Goal: Task Accomplishment & Management: Use online tool/utility

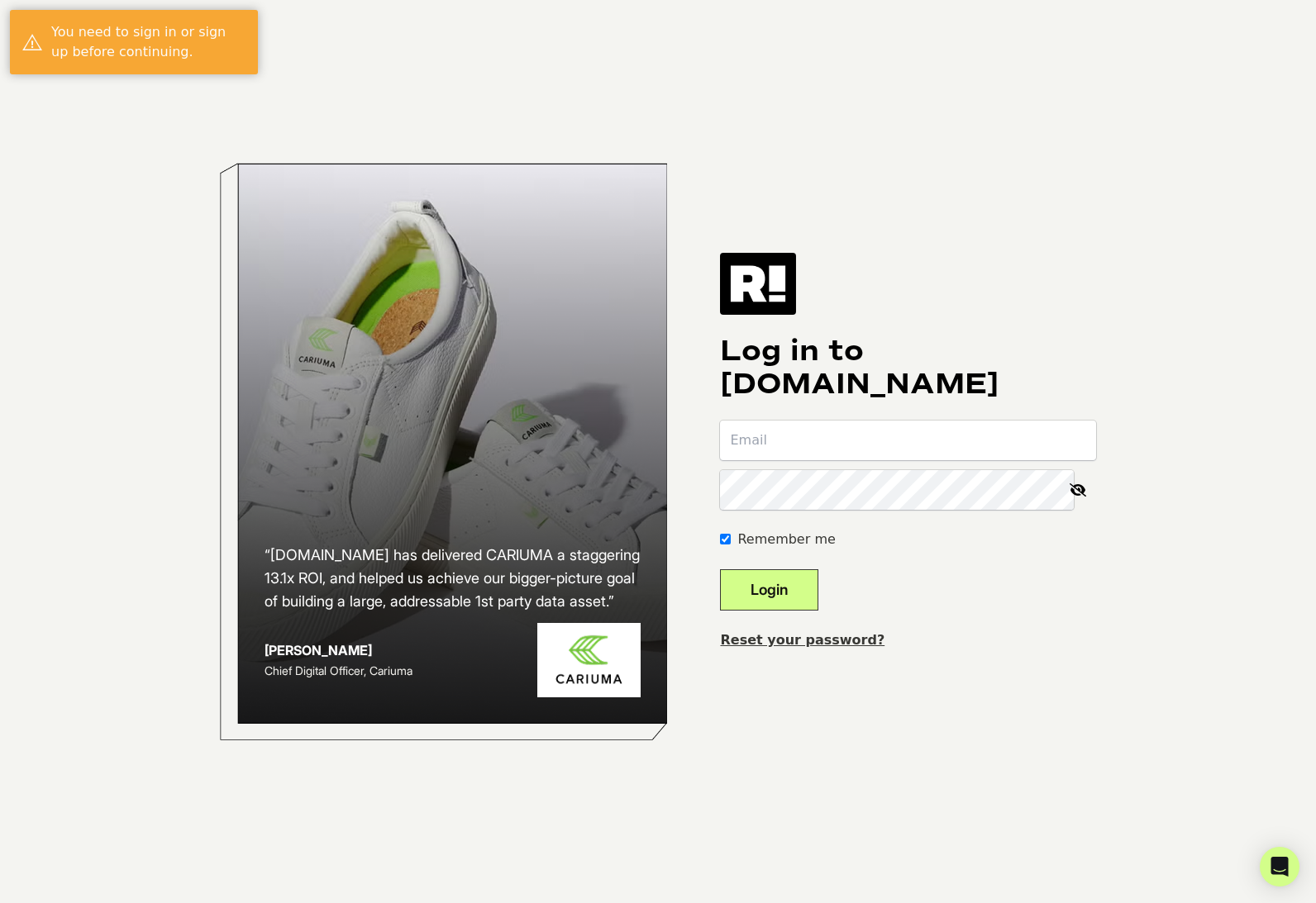
type input "[PERSON_NAME][EMAIL_ADDRESS][DOMAIN_NAME]"
click at [780, 581] on button "Login" at bounding box center [769, 590] width 99 height 42
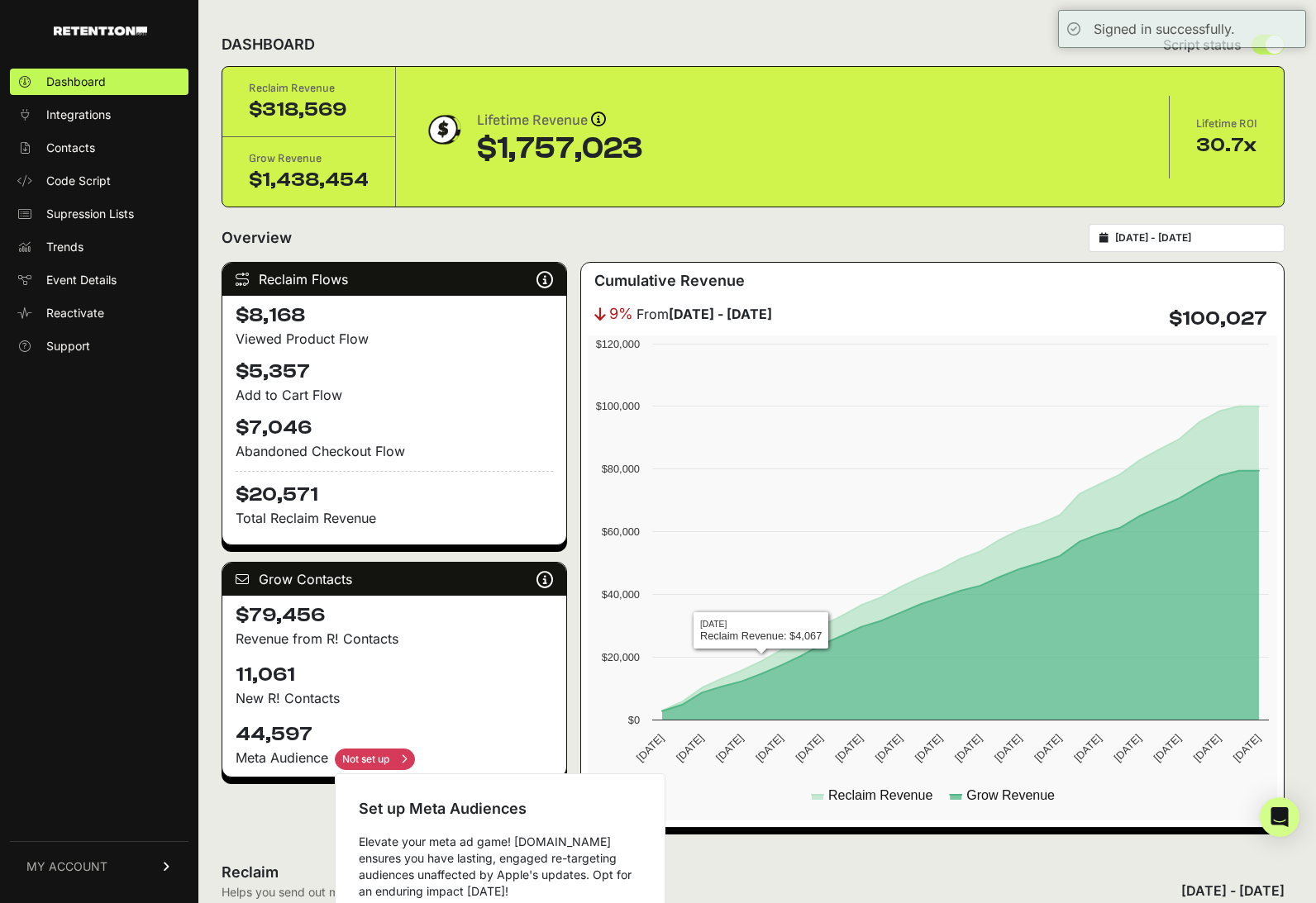
click at [368, 752] on input "checkbox" at bounding box center [374, 759] width 80 height 21
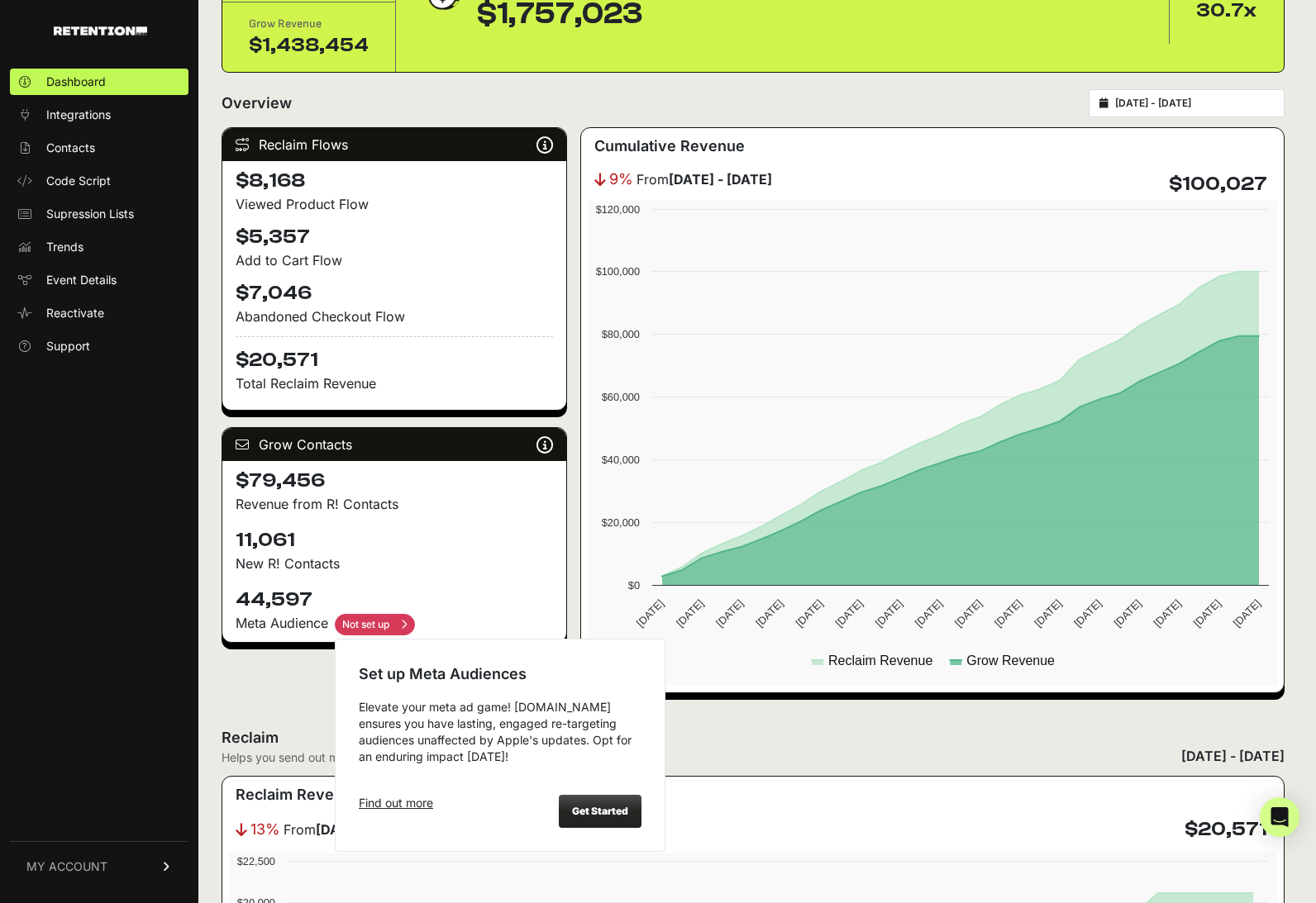
scroll to position [148, 0]
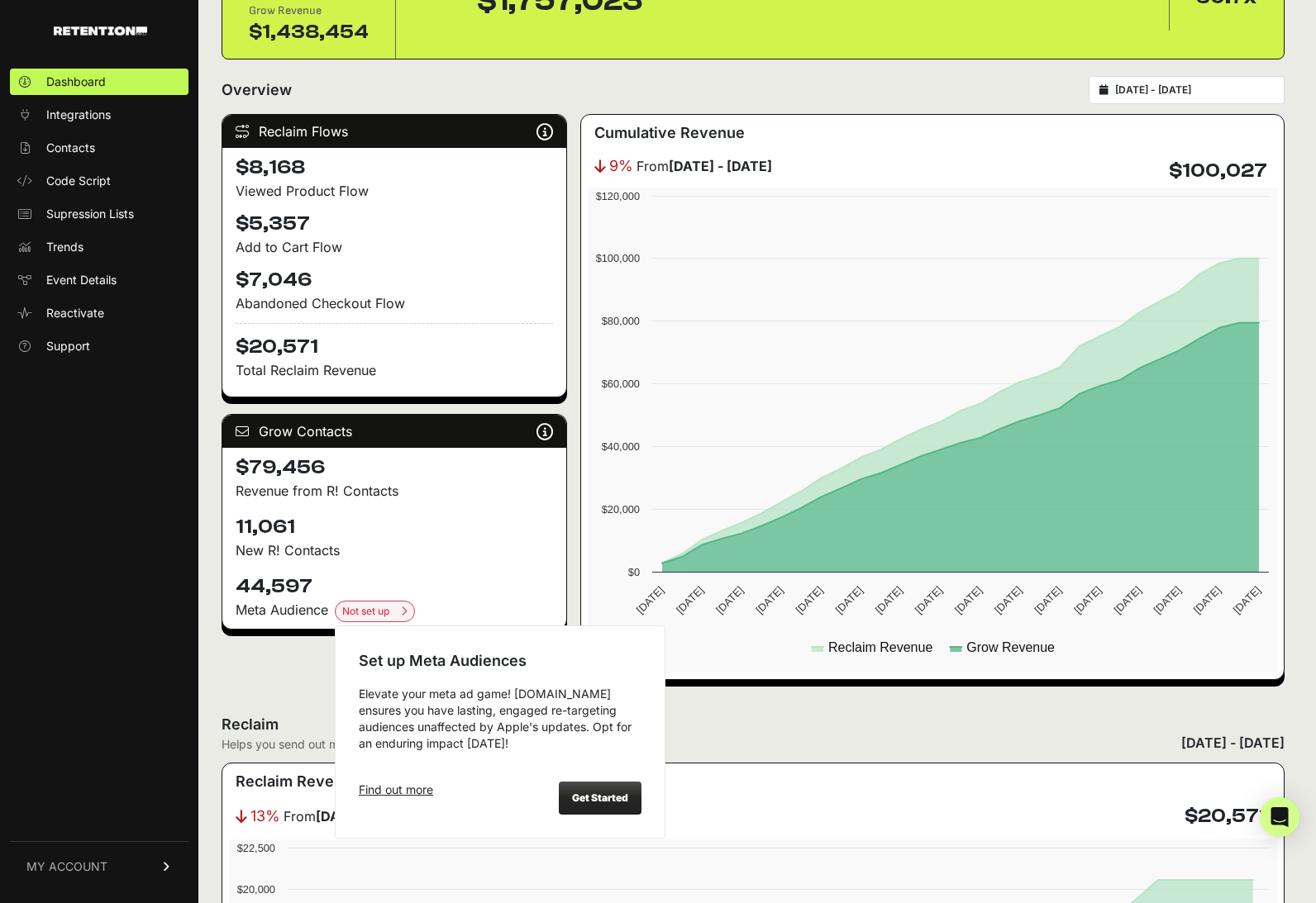
click at [605, 792] on strong "Get Started" at bounding box center [600, 798] width 56 height 13
click at [366, 610] on input "checkbox" at bounding box center [374, 611] width 80 height 21
checkbox input "false"
click at [608, 799] on strong "Get Started" at bounding box center [600, 798] width 56 height 13
click at [602, 798] on strong "Get Started" at bounding box center [600, 798] width 56 height 13
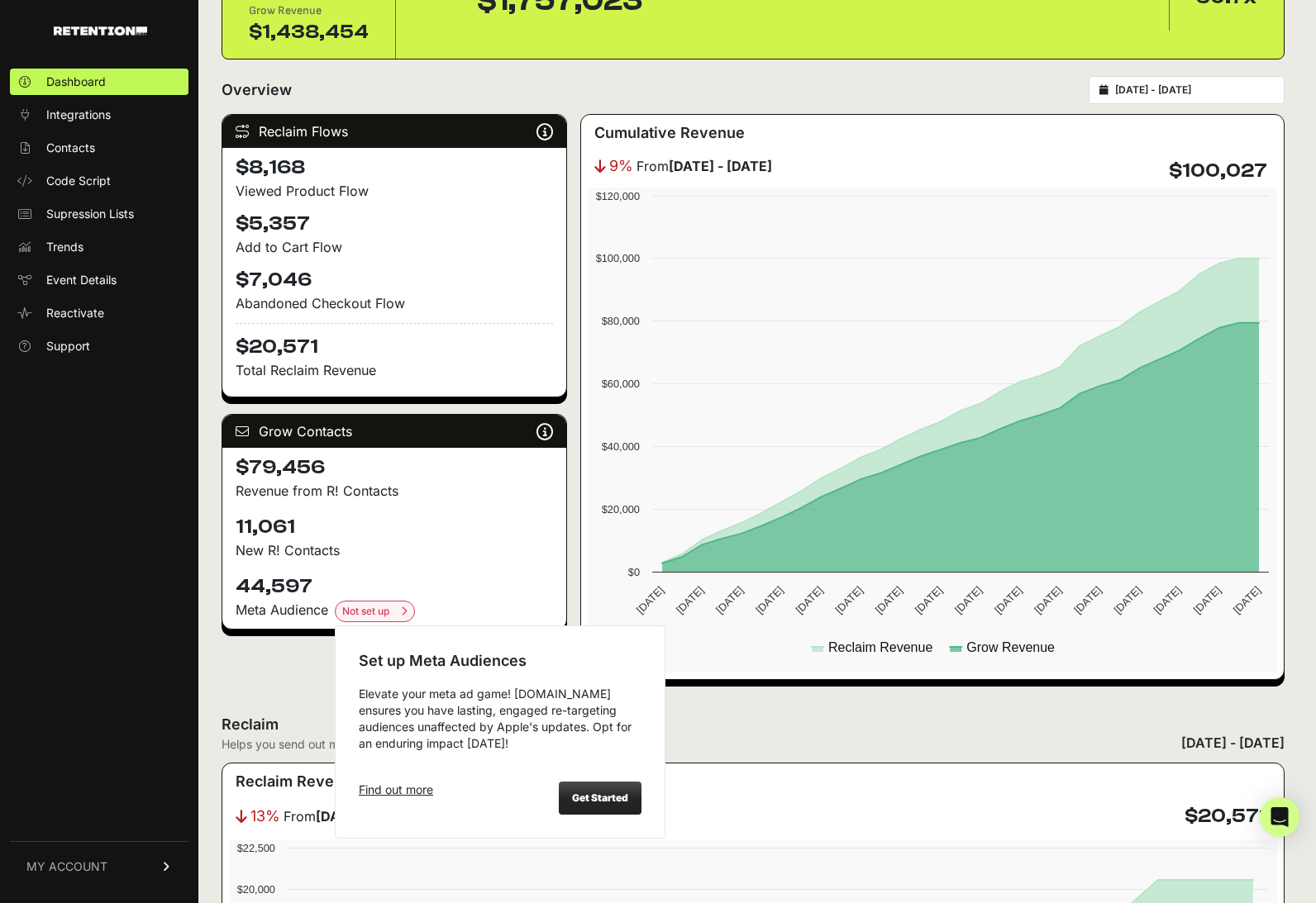
click at [597, 794] on strong "Get Started" at bounding box center [600, 798] width 56 height 13
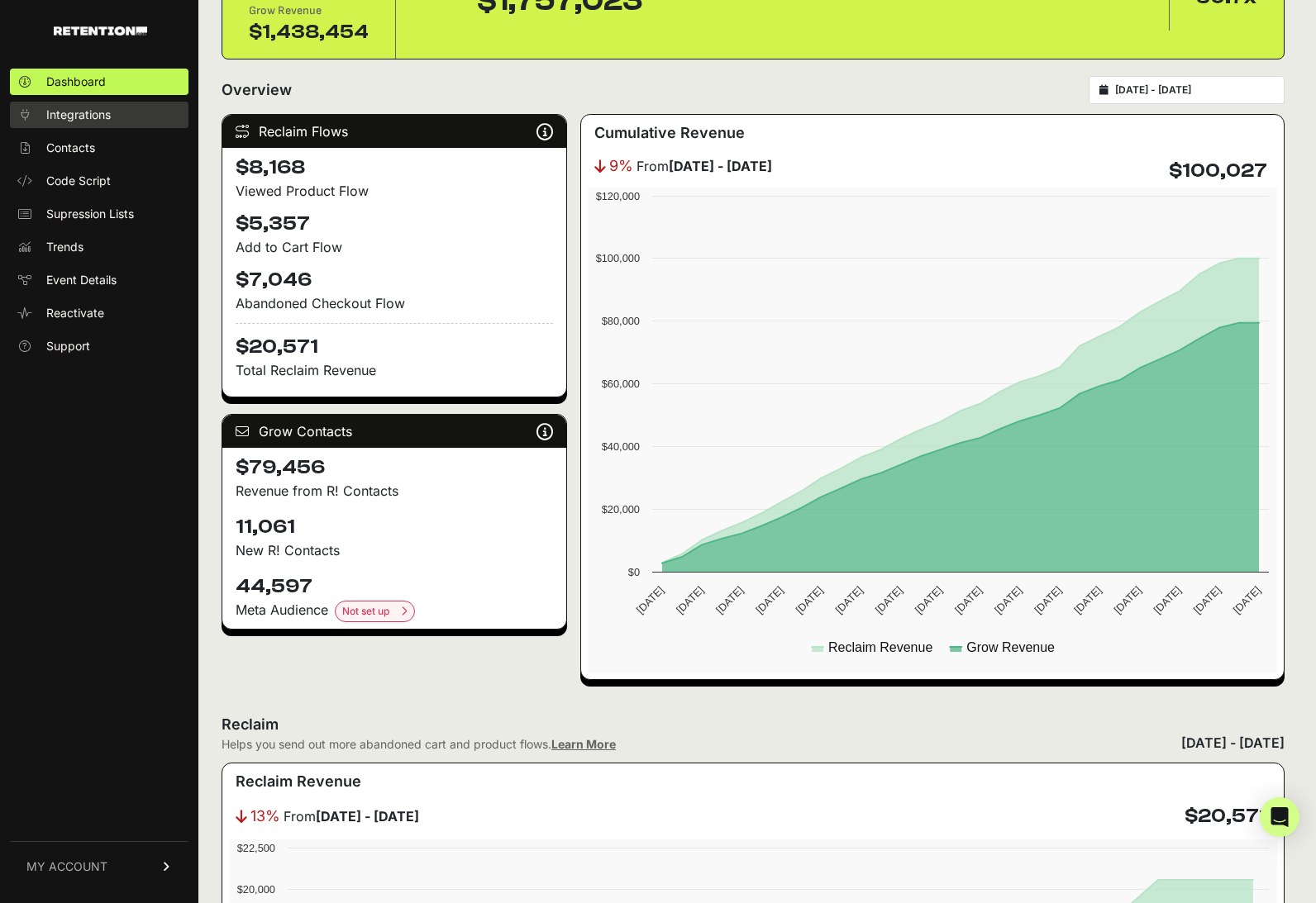
click at [99, 121] on span "Integrations" at bounding box center [78, 114] width 65 height 16
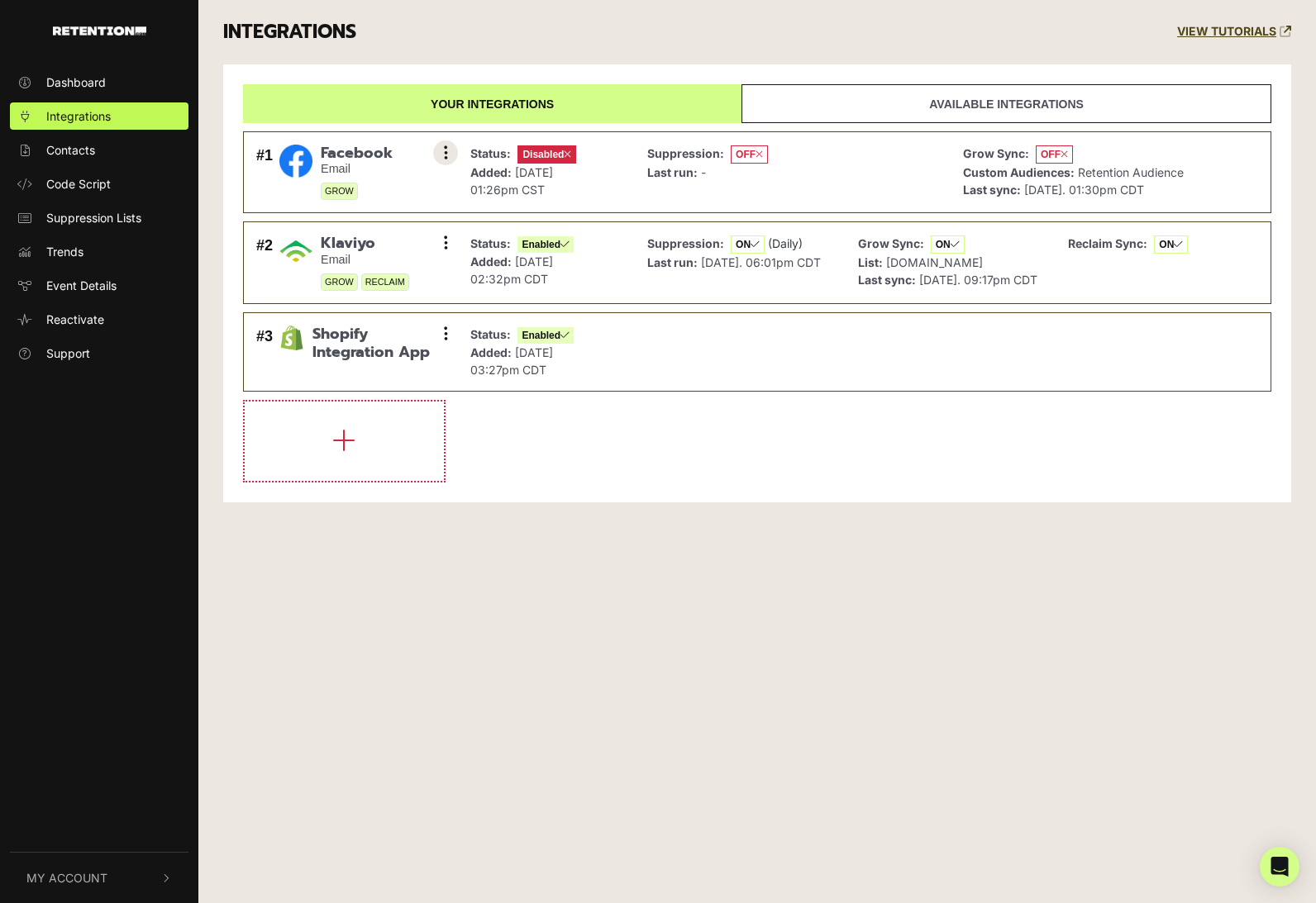
click at [446, 152] on icon at bounding box center [446, 153] width 4 height 16
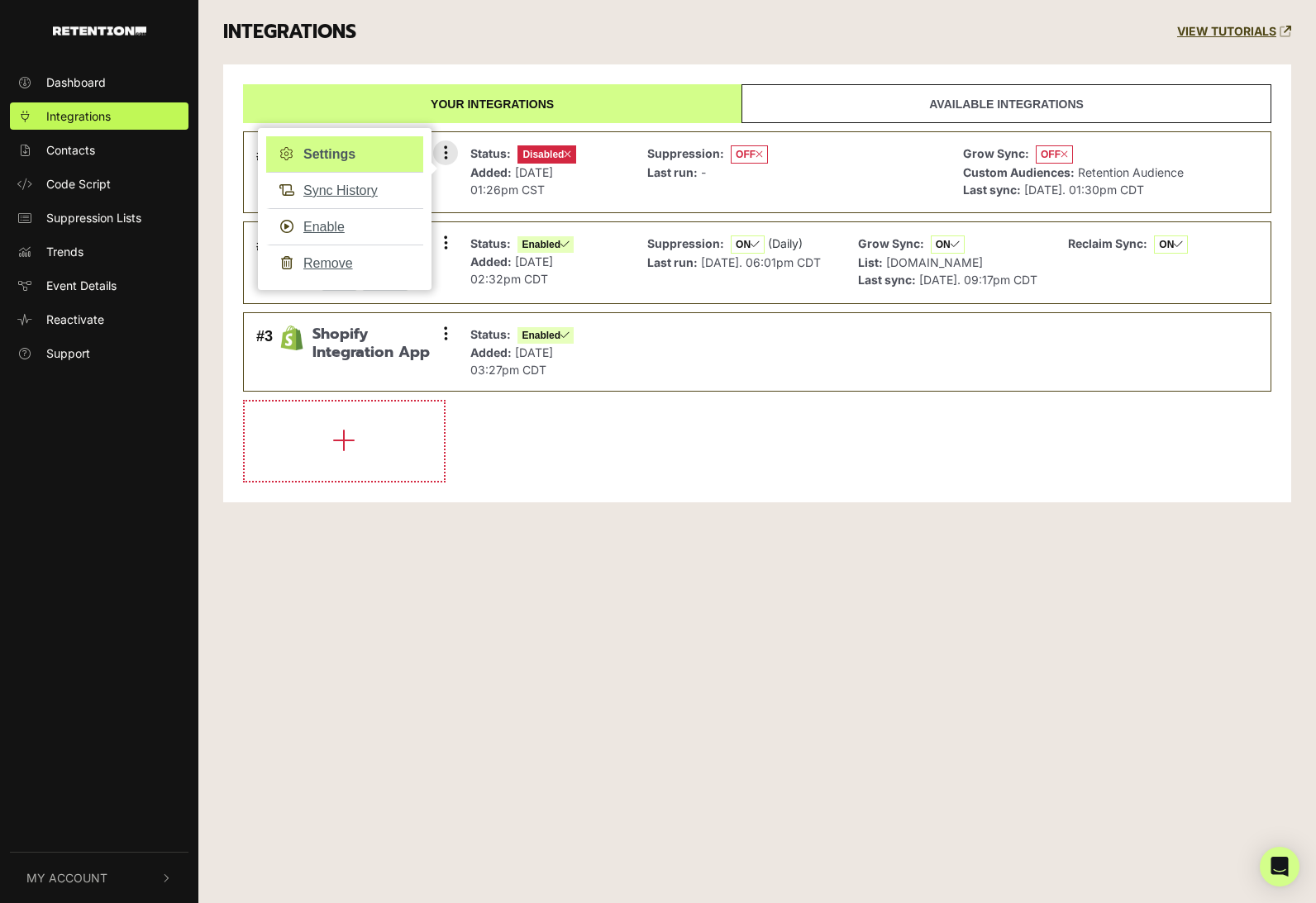
click at [361, 146] on link "Settings" at bounding box center [344, 155] width 157 height 37
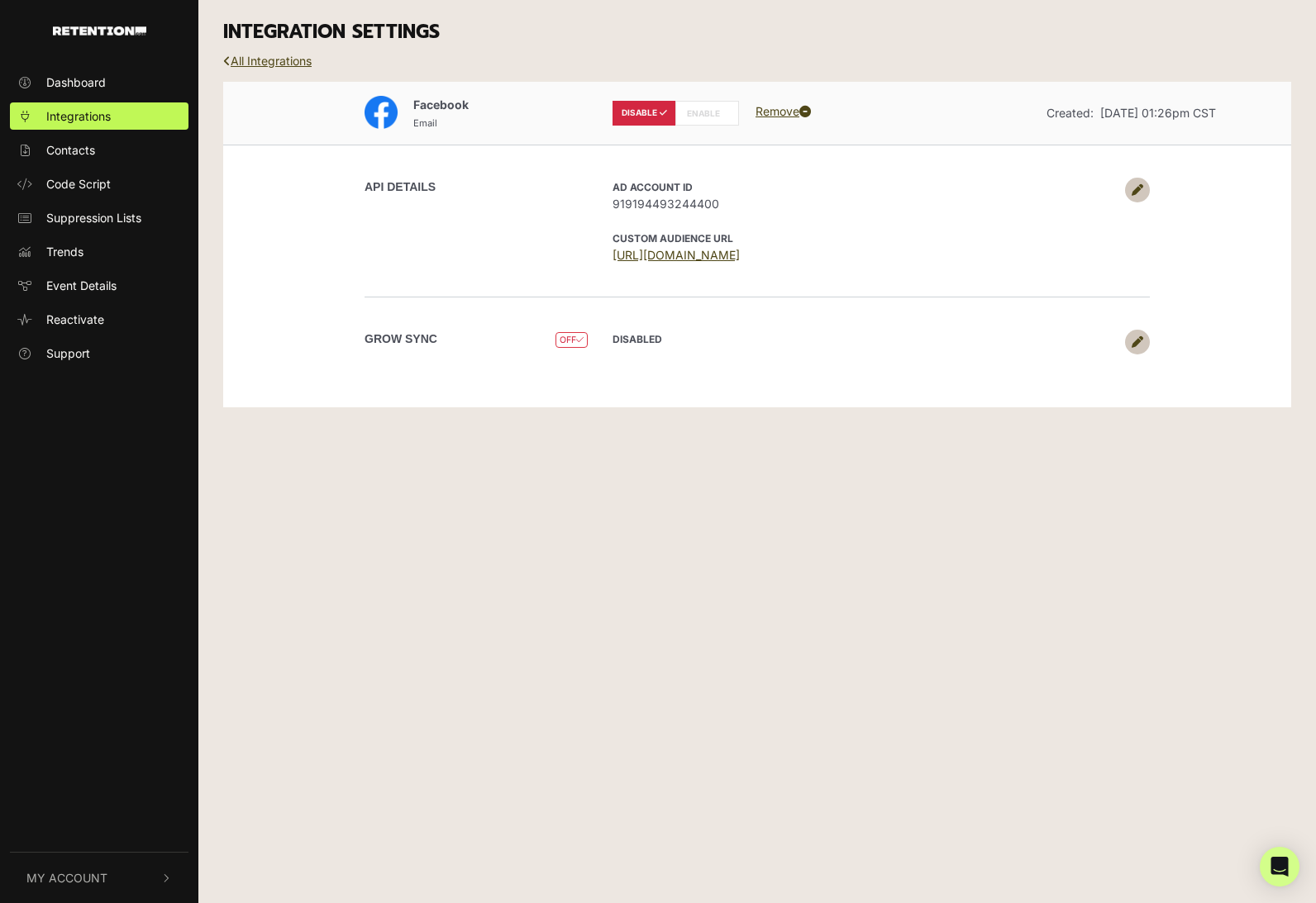
click at [715, 102] on label "ENABLE" at bounding box center [707, 113] width 64 height 25
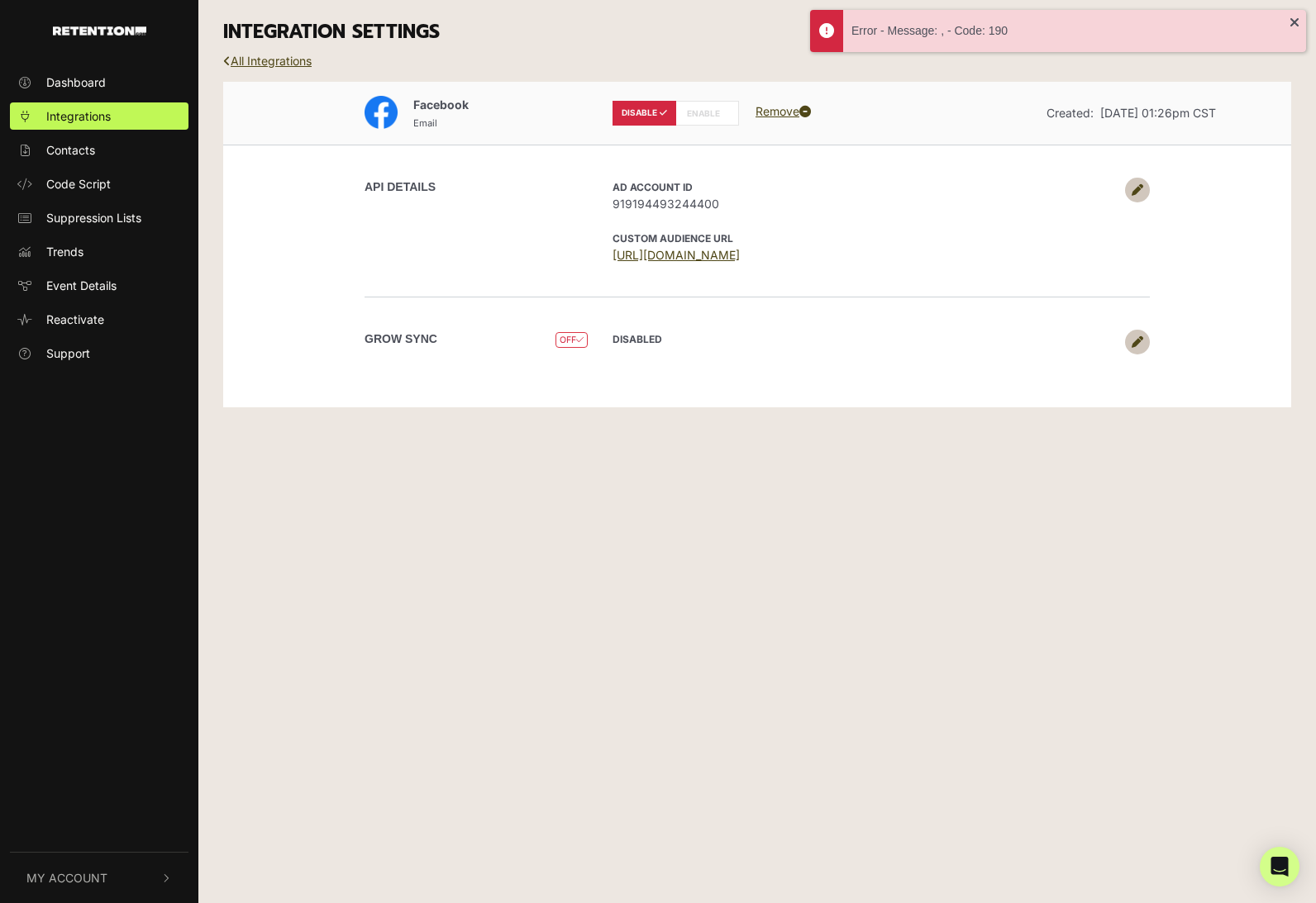
click at [566, 338] on span "OFF" at bounding box center [570, 340] width 32 height 15
click at [1143, 338] on link at bounding box center [1137, 342] width 25 height 25
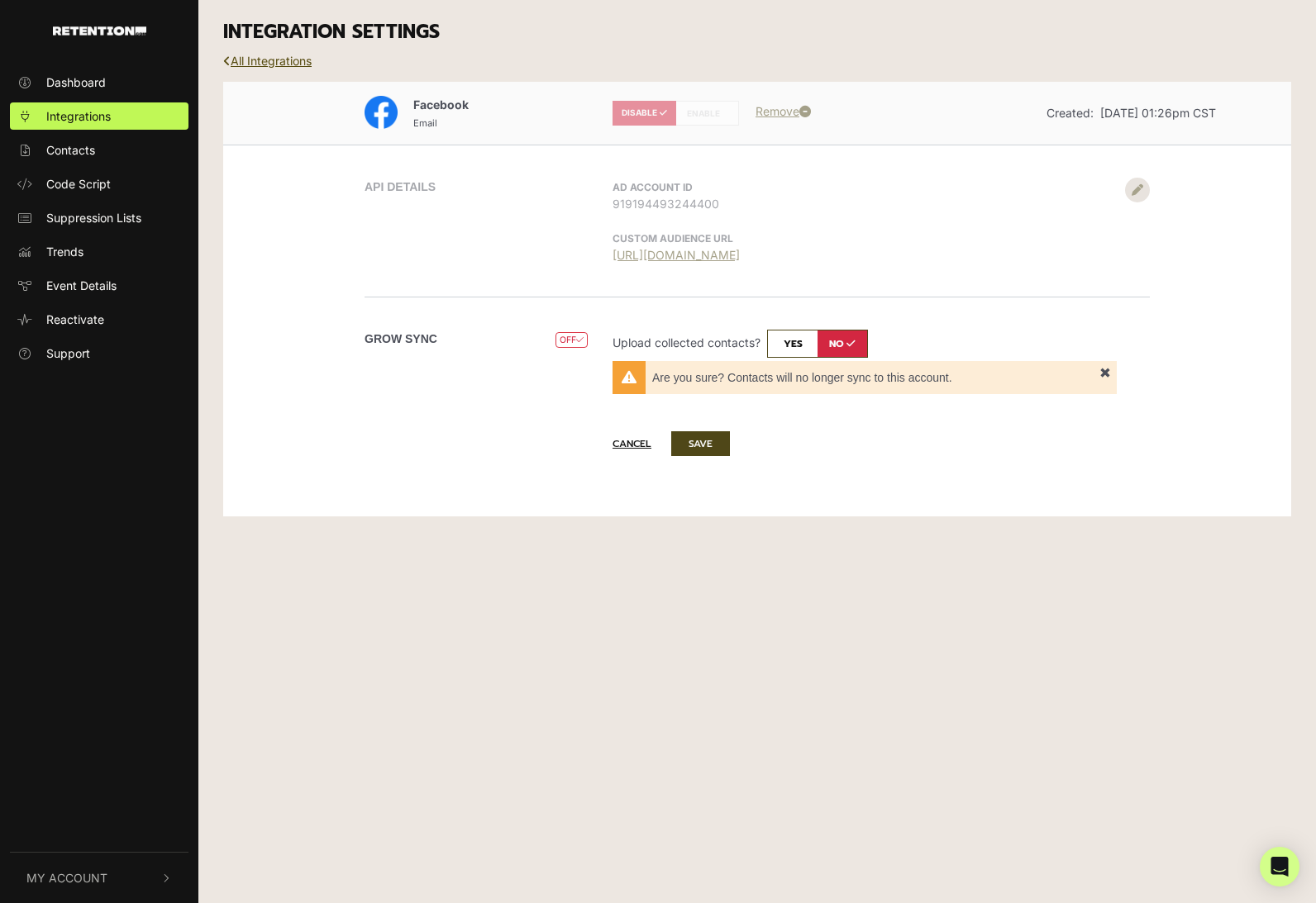
click at [271, 65] on link "All Integrations" at bounding box center [267, 61] width 88 height 15
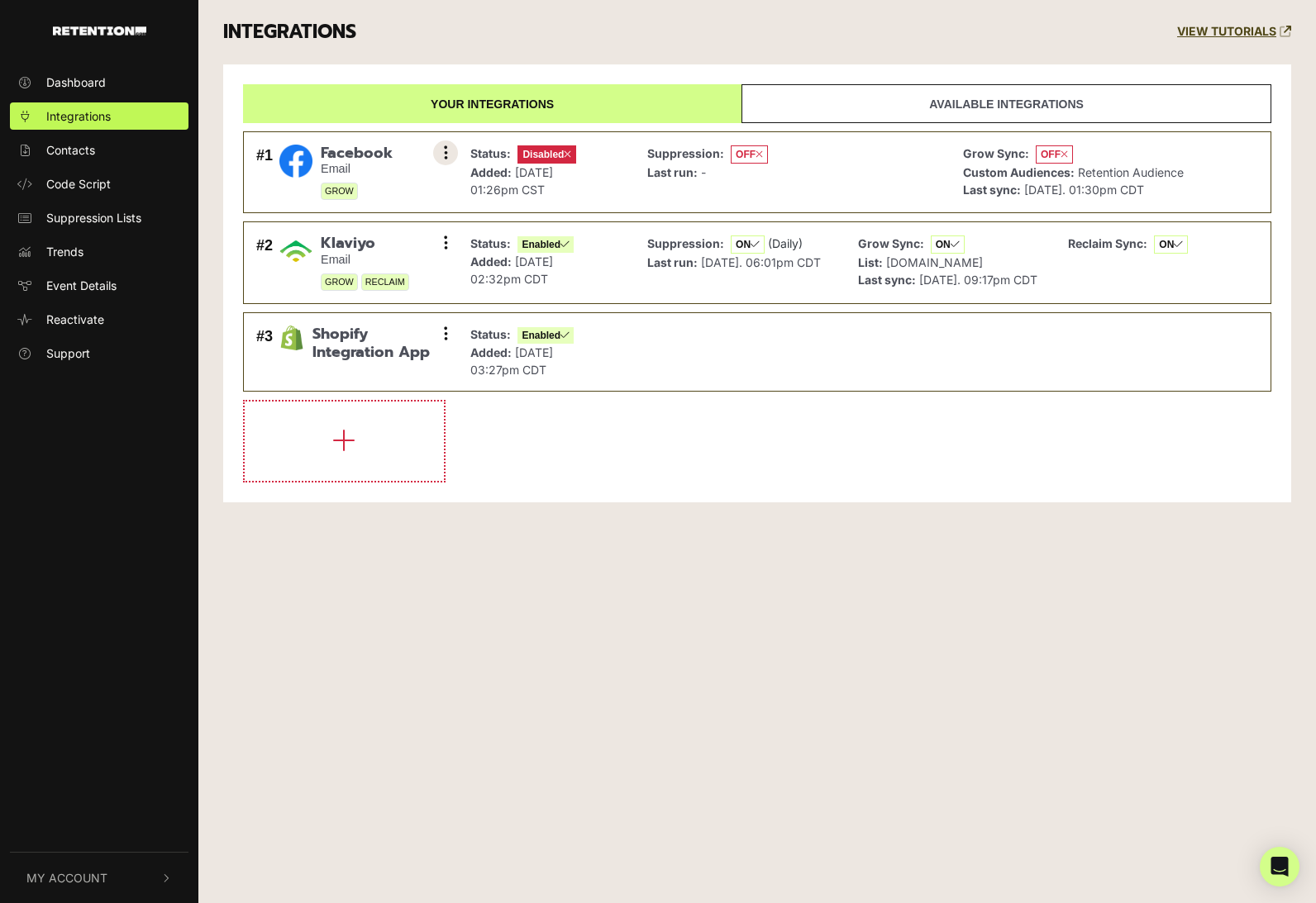
click at [448, 145] on button at bounding box center [446, 153] width 25 height 25
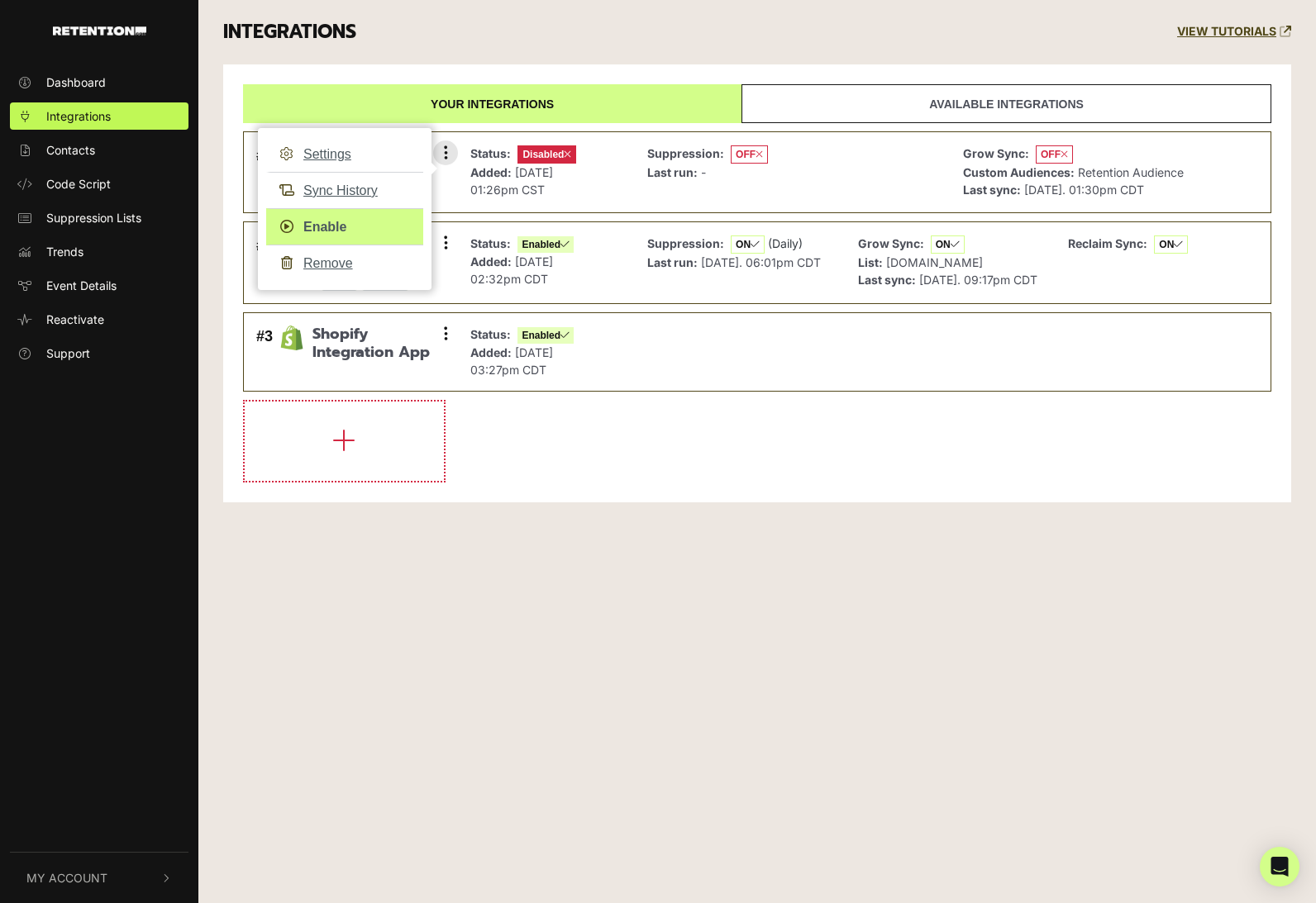
click at [366, 221] on link "Enable" at bounding box center [344, 226] width 157 height 37
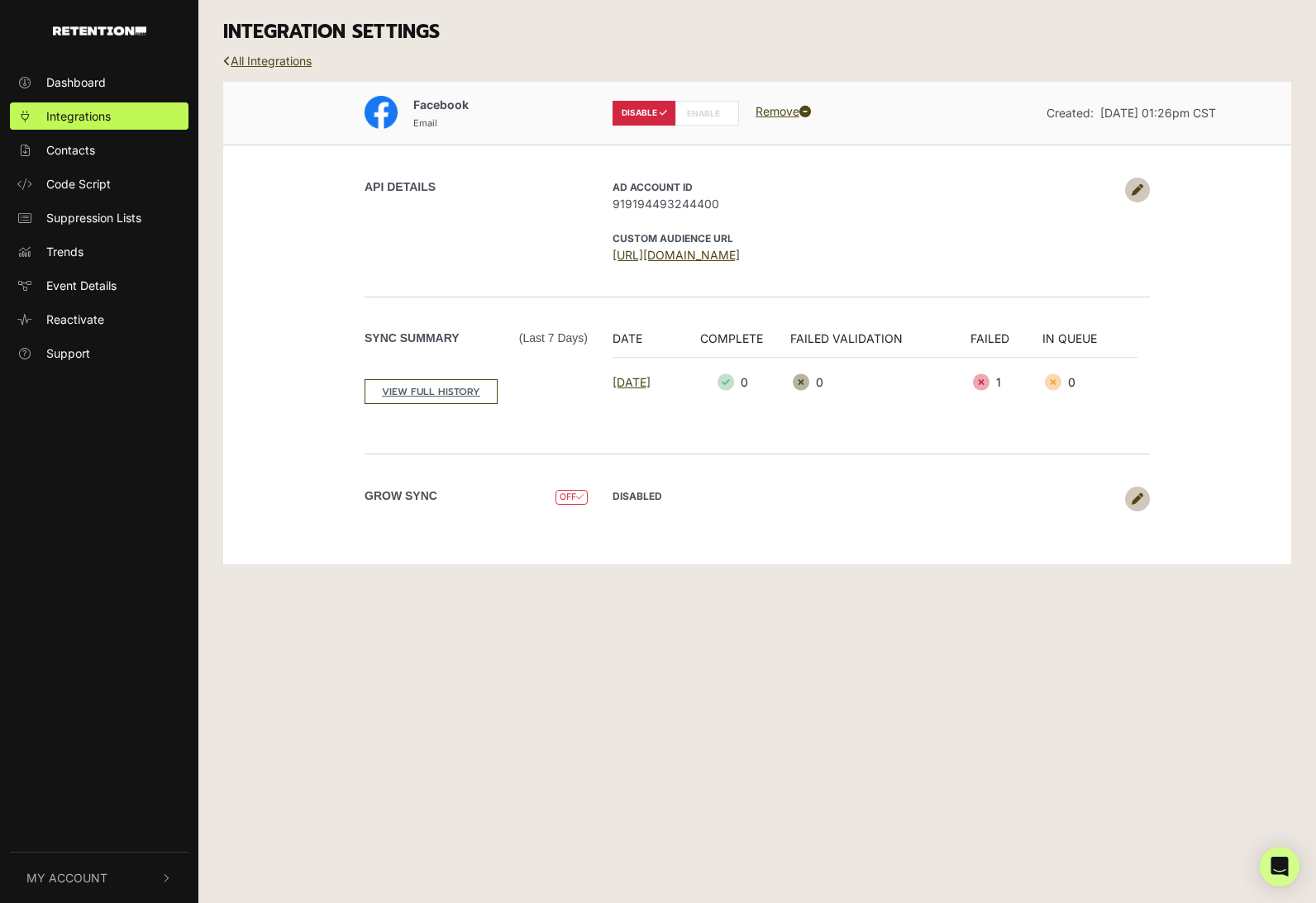
click at [708, 103] on label "ENABLE" at bounding box center [707, 113] width 64 height 25
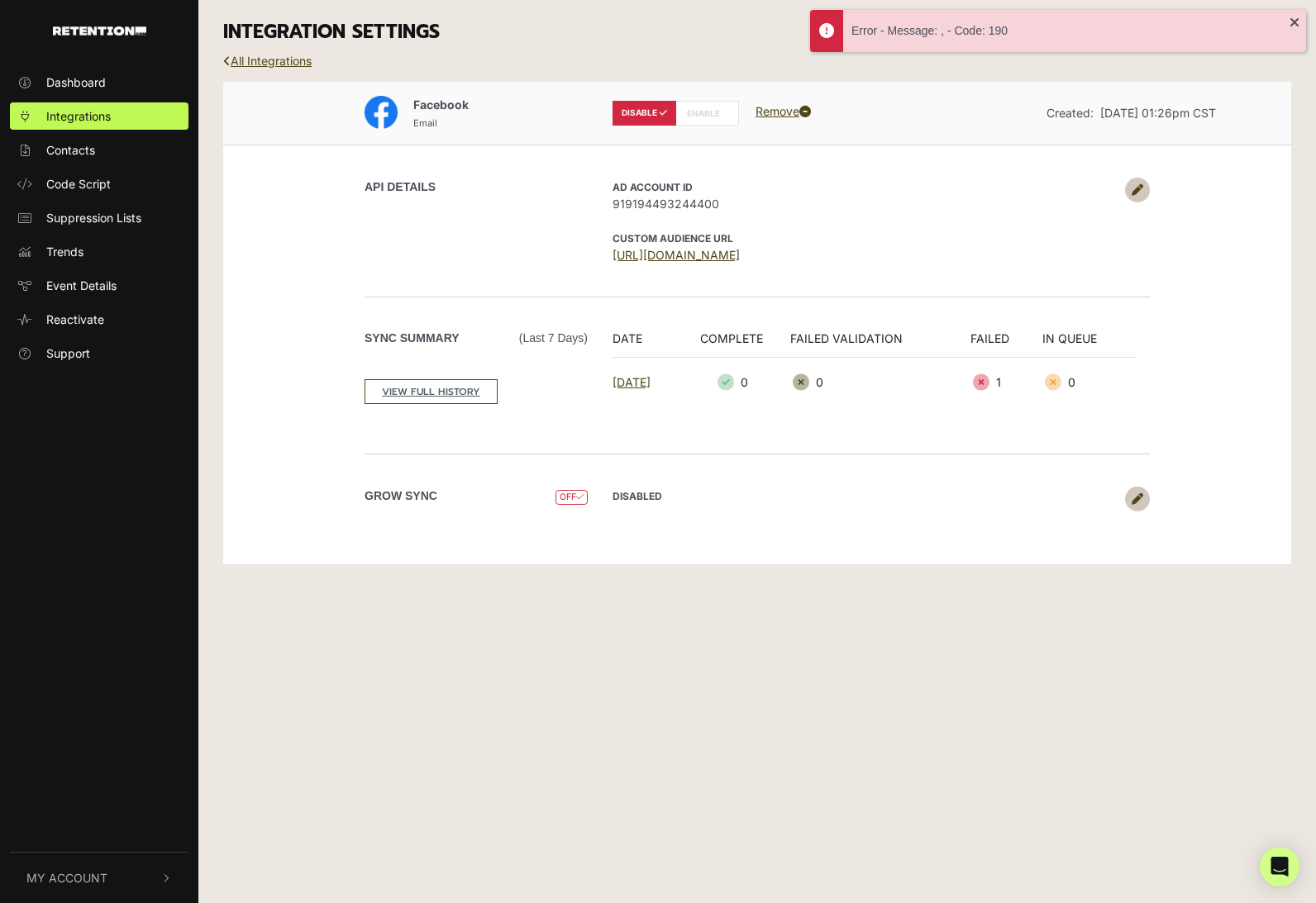
click at [1134, 503] on icon at bounding box center [1137, 499] width 12 height 12
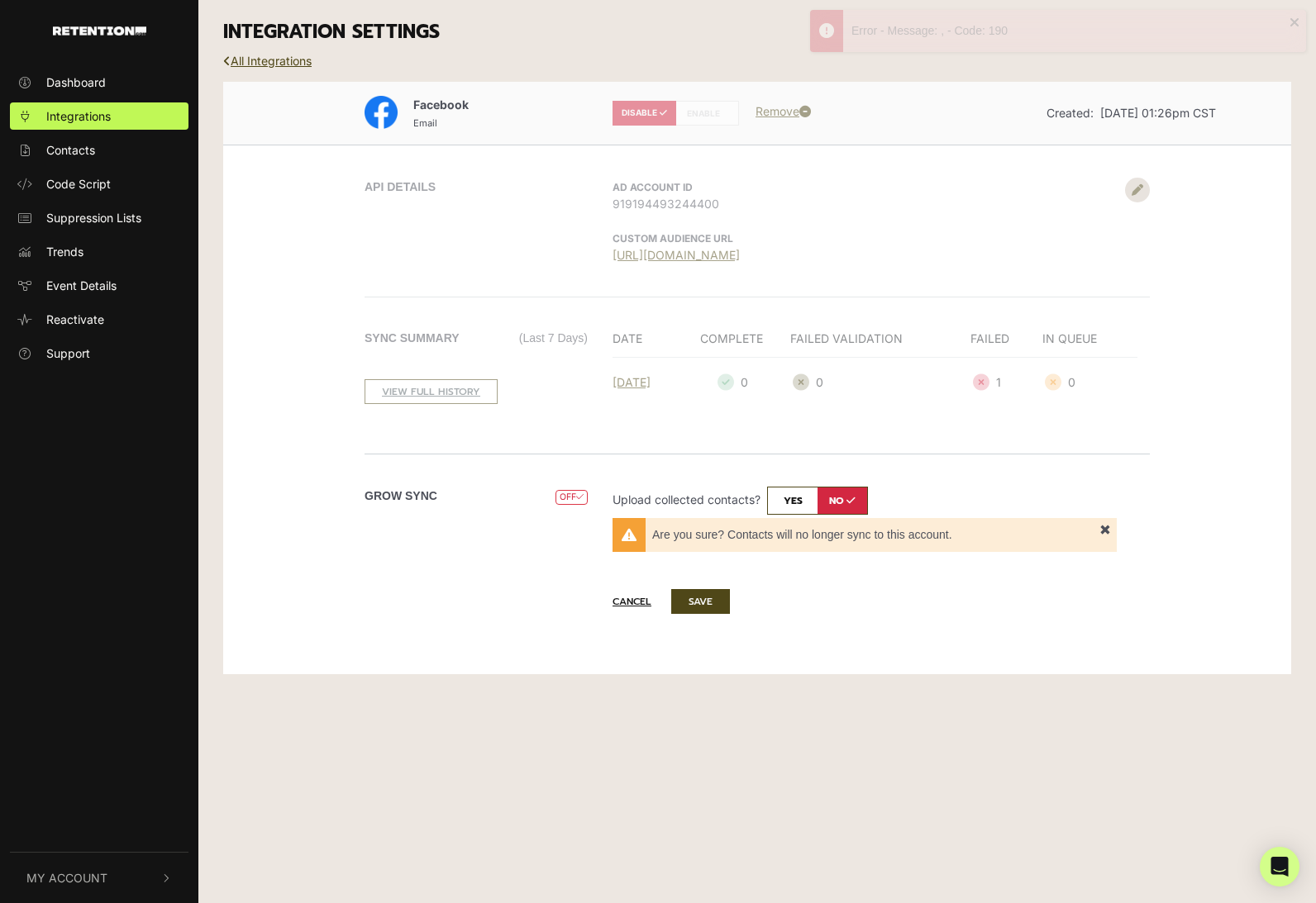
click at [800, 497] on input "checkbox" at bounding box center [817, 500] width 101 height 28
checkbox input "true"
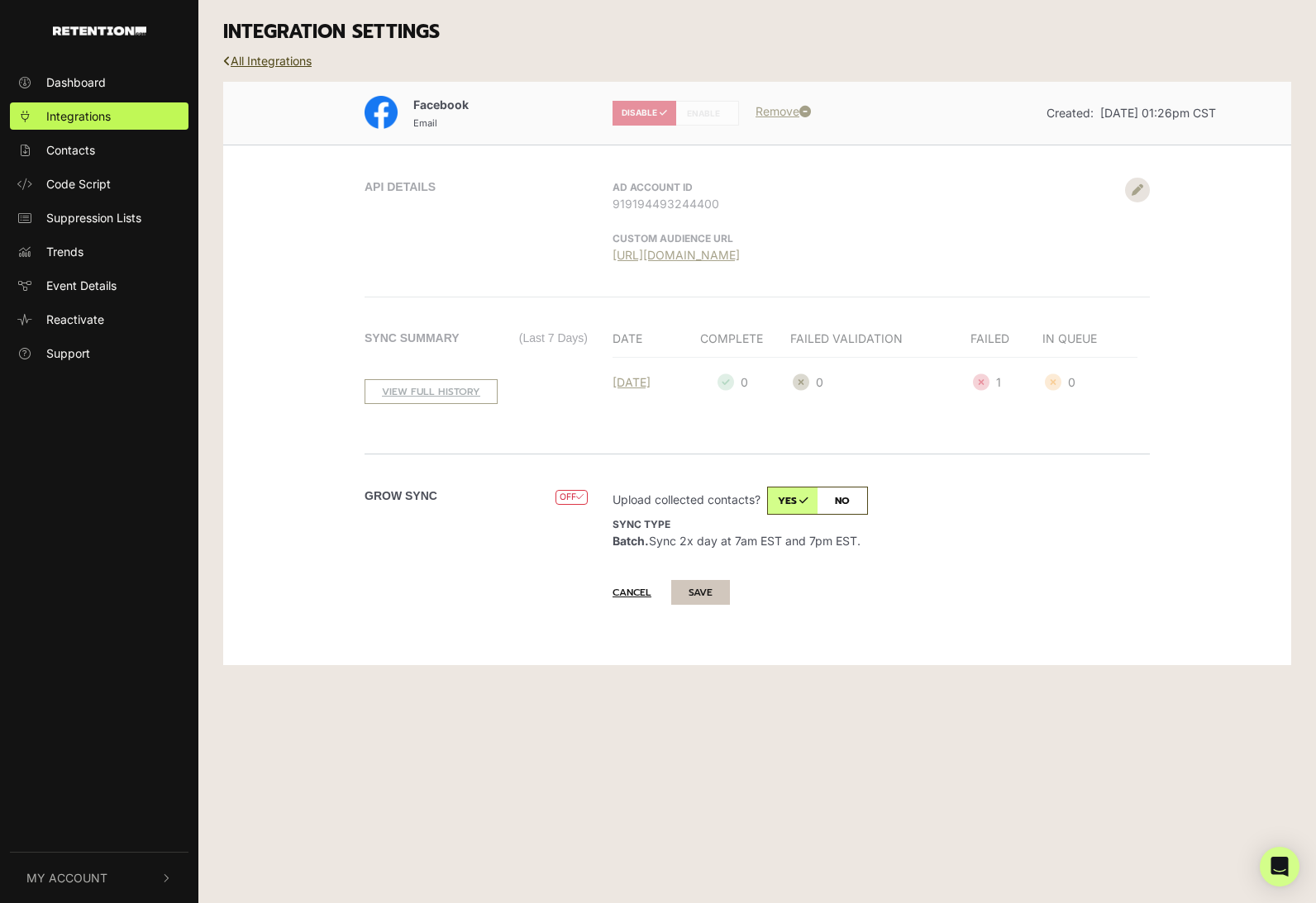
click at [708, 590] on button "SAVE" at bounding box center [700, 593] width 59 height 25
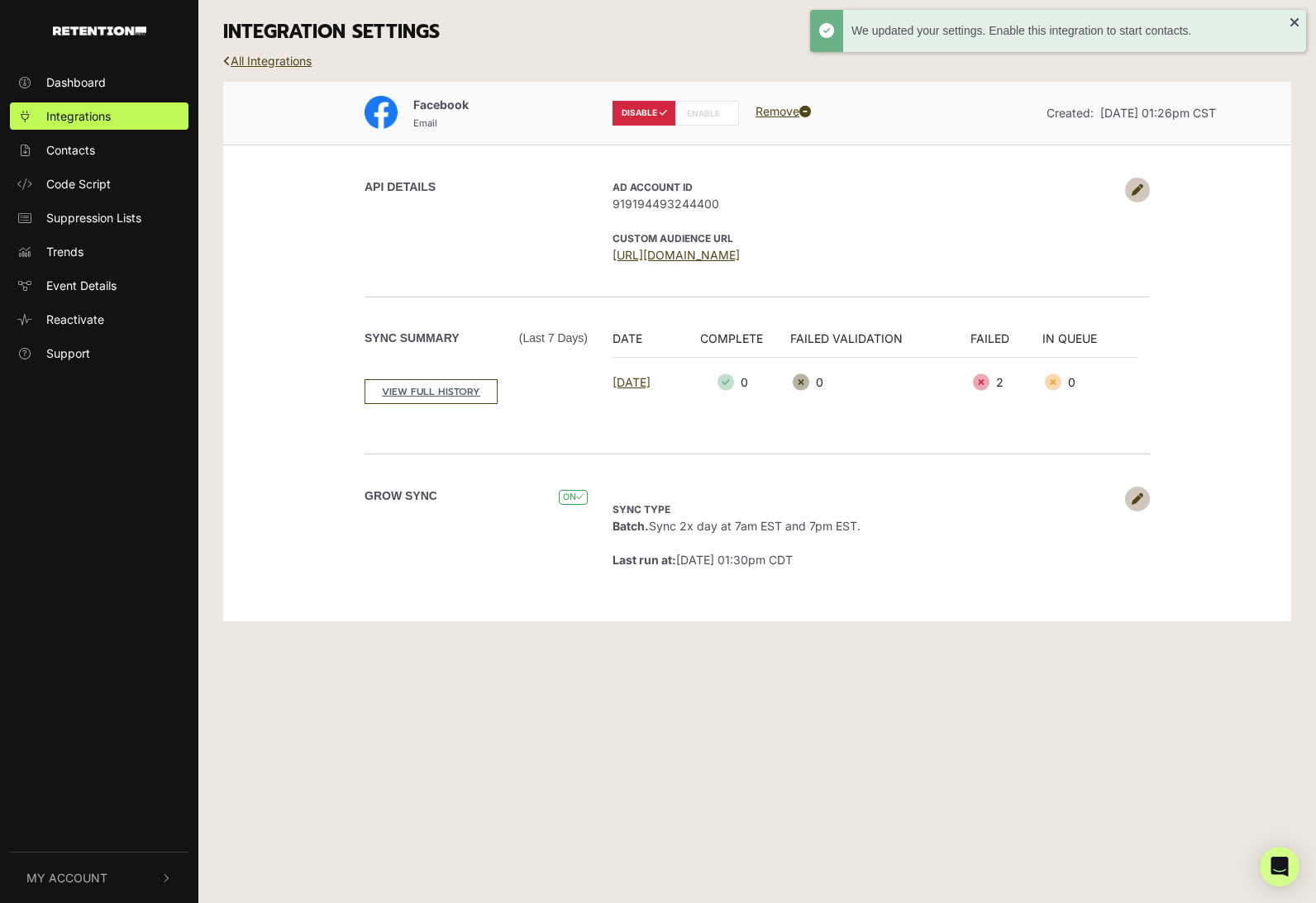
click at [718, 113] on label "ENABLE" at bounding box center [707, 113] width 64 height 25
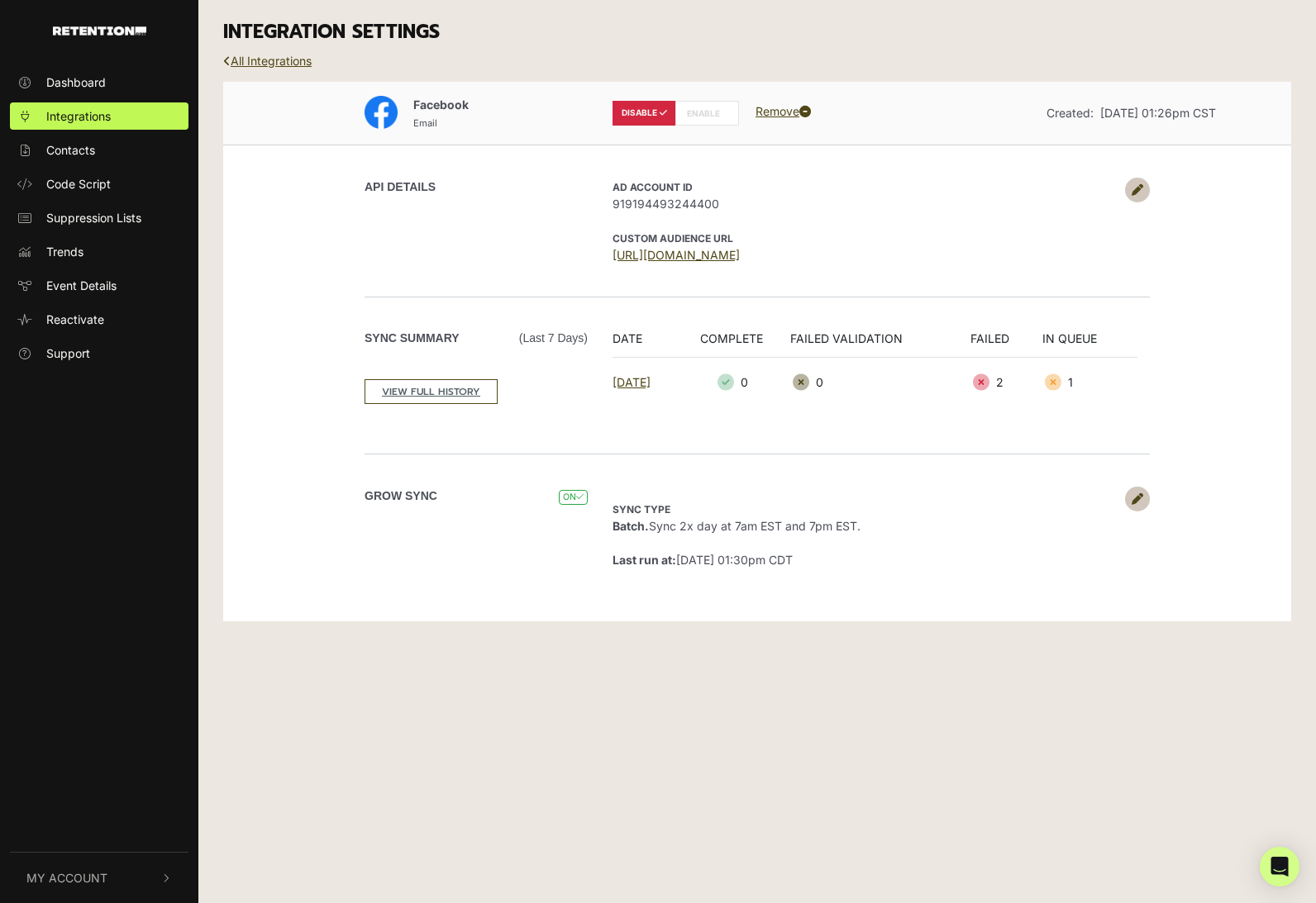
click at [724, 120] on label "ENABLE" at bounding box center [707, 113] width 64 height 25
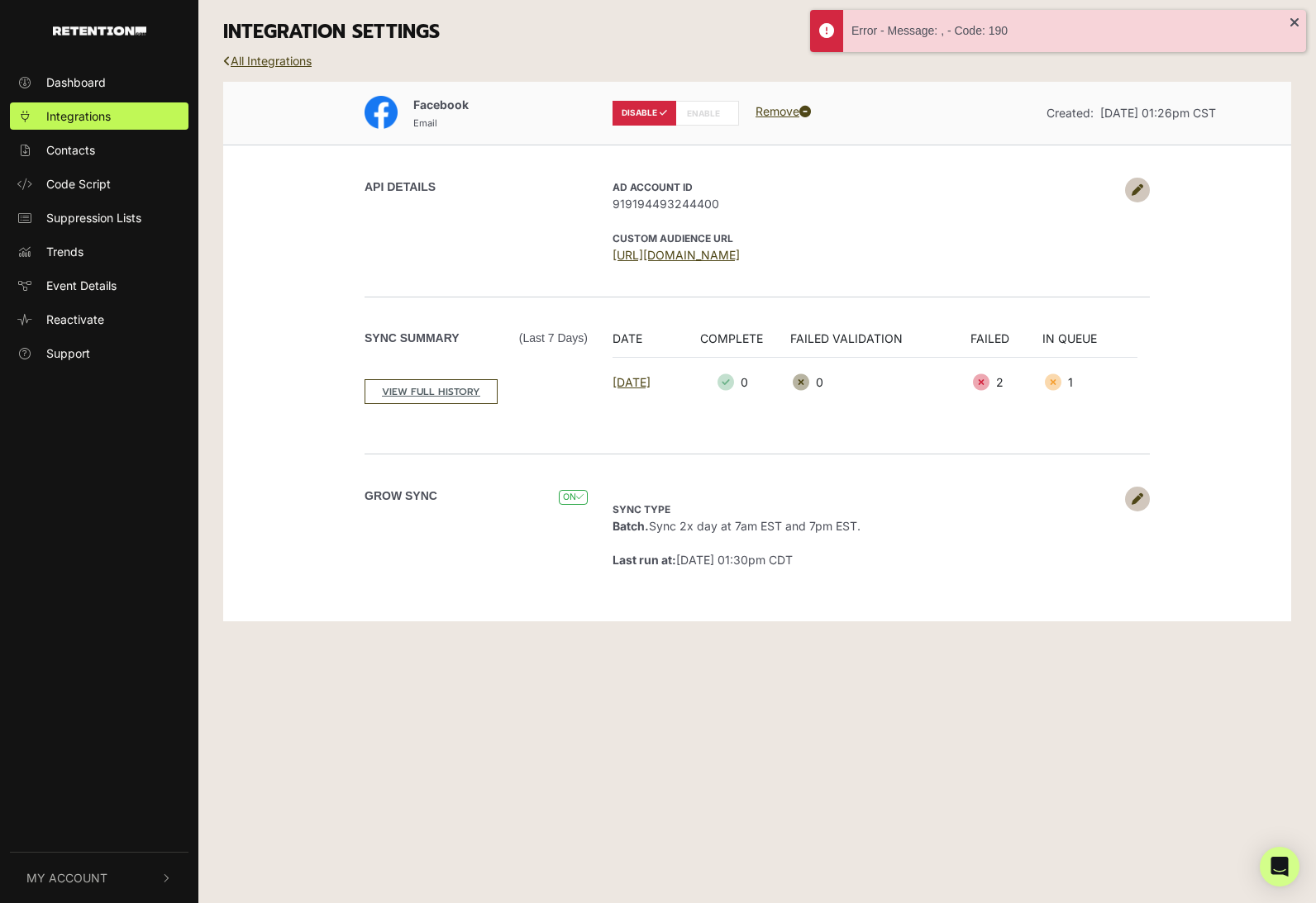
click at [1148, 194] on link at bounding box center [1137, 190] width 25 height 25
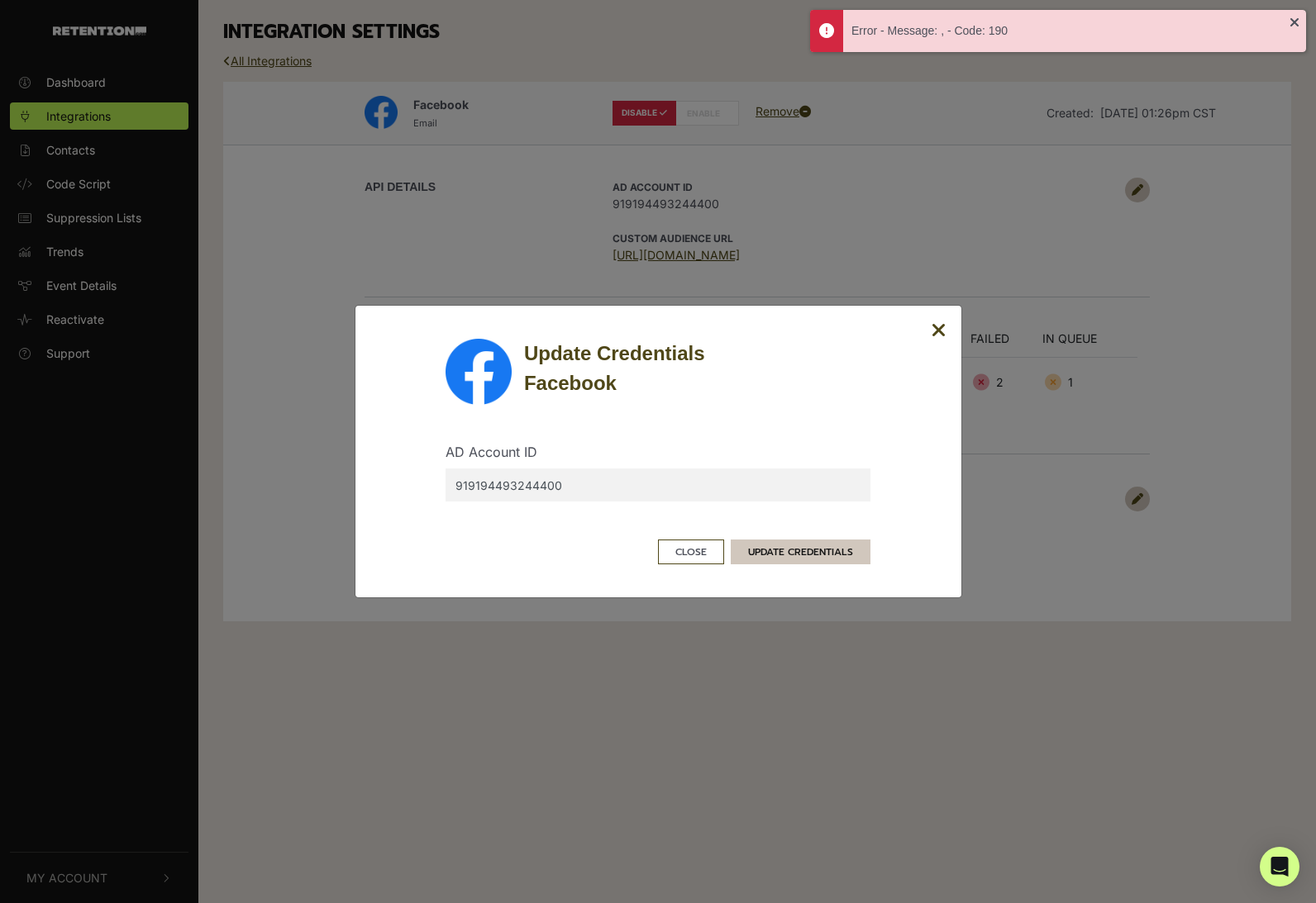
click at [806, 544] on button "UPDATE CREDENTIALS" at bounding box center [800, 552] width 139 height 25
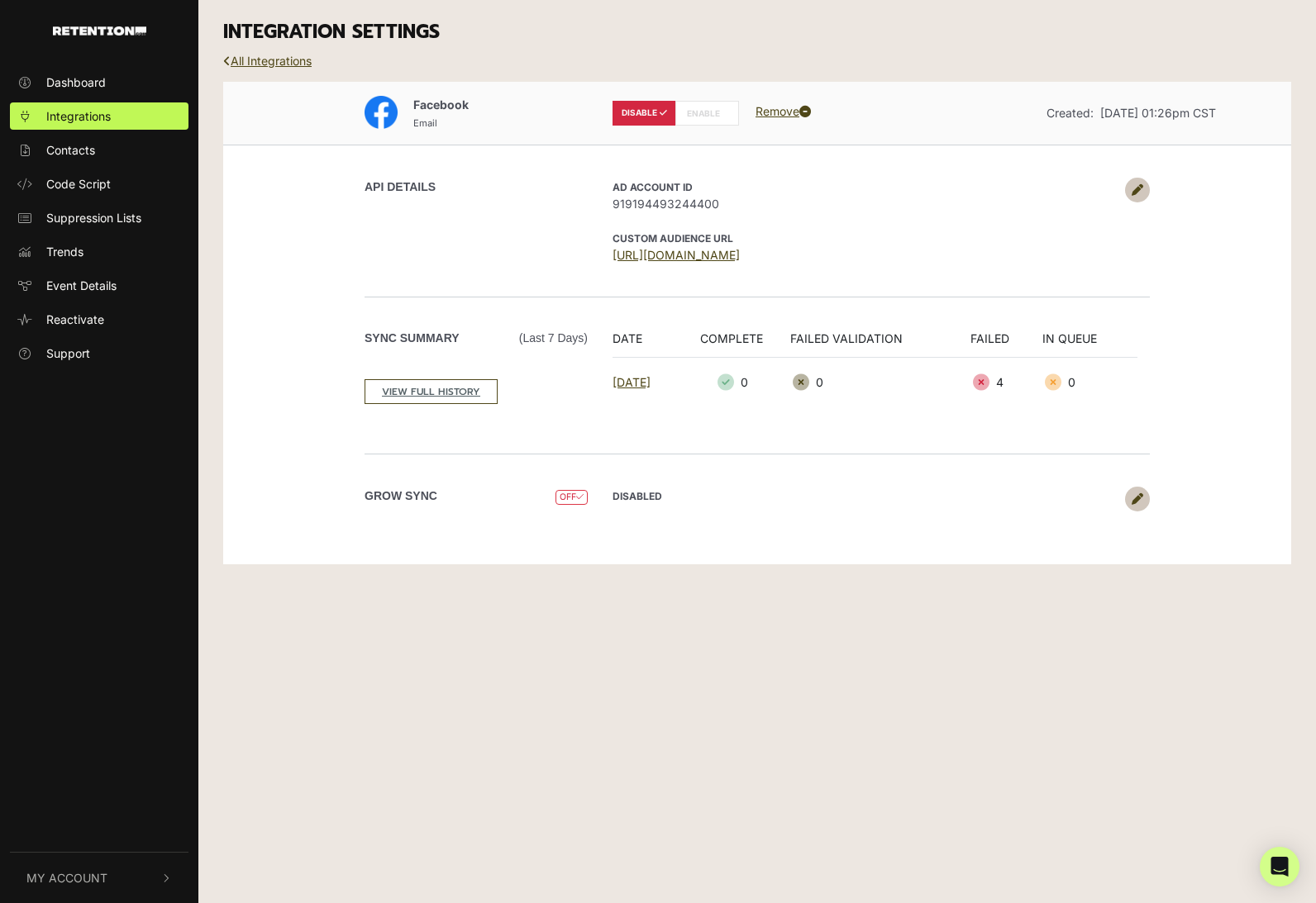
click at [714, 110] on label "ENABLE" at bounding box center [707, 113] width 64 height 25
radio input "false"
radio input "true"
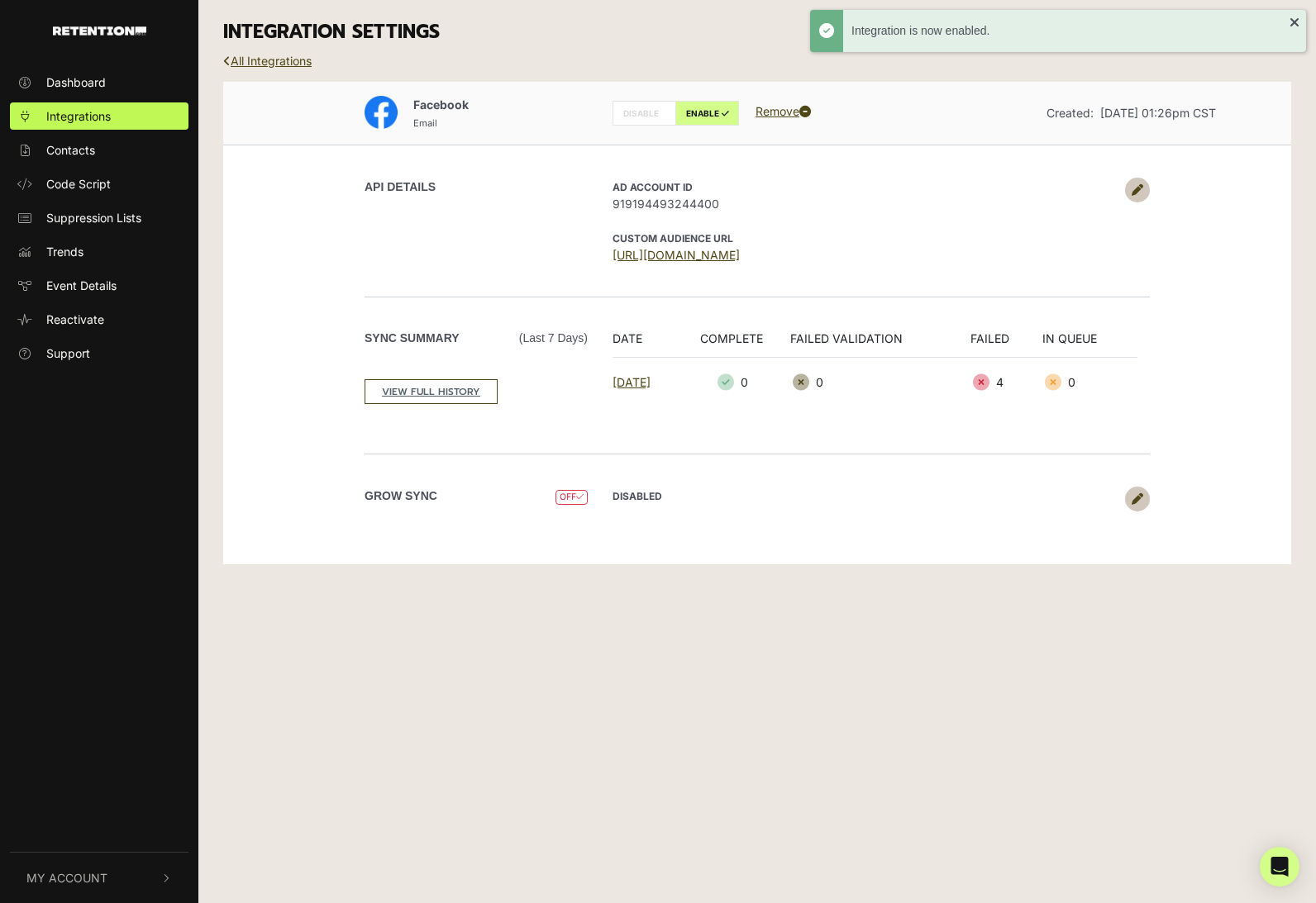
click at [1134, 496] on icon at bounding box center [1137, 499] width 12 height 12
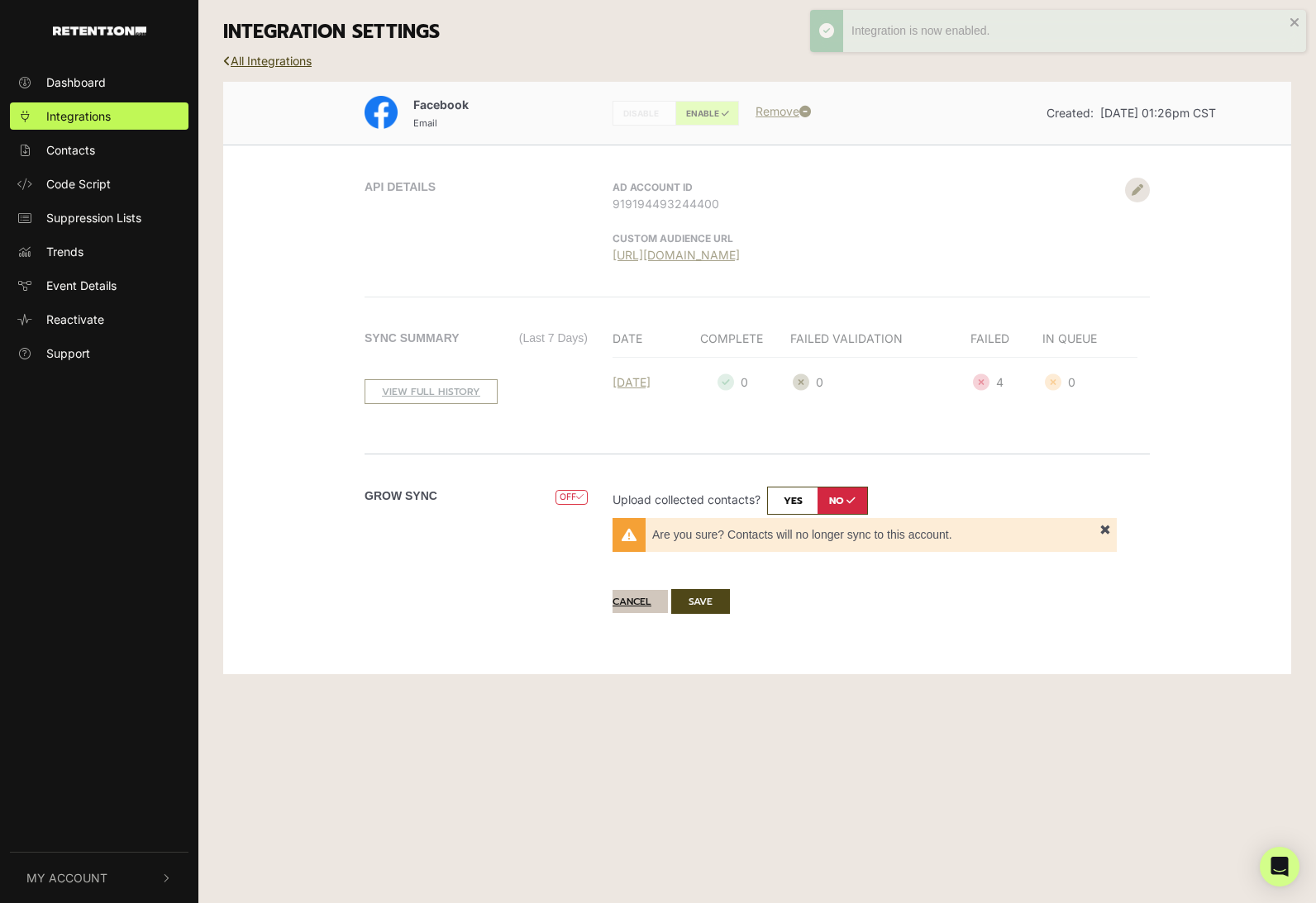
click at [620, 602] on button "Cancel" at bounding box center [639, 601] width 55 height 23
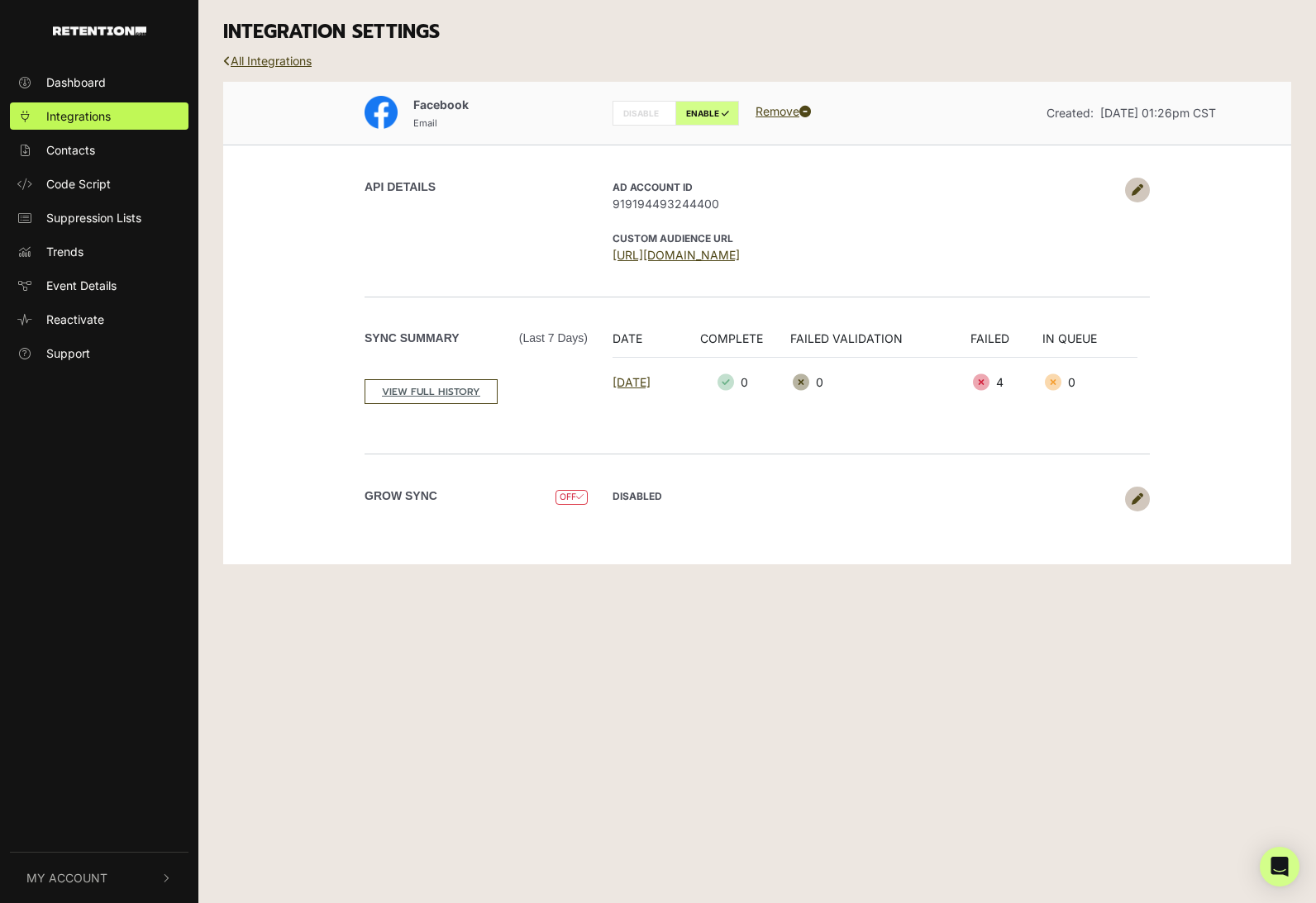
click at [571, 500] on span "OFF" at bounding box center [570, 498] width 32 height 15
click at [395, 501] on label "Grow Sync" at bounding box center [400, 496] width 73 height 17
click at [1135, 499] on icon at bounding box center [1137, 499] width 12 height 12
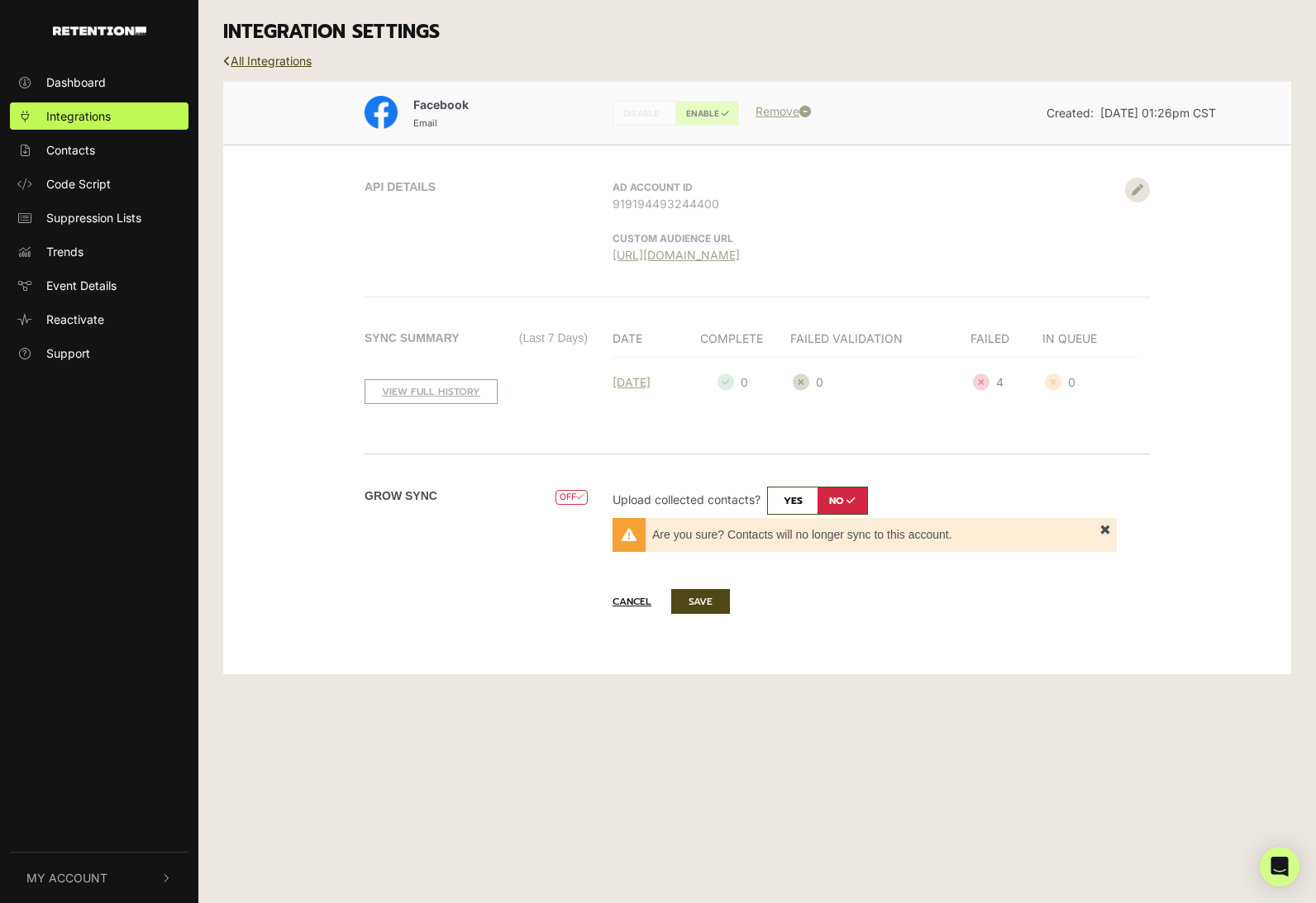
click at [789, 501] on input "checkbox" at bounding box center [817, 500] width 101 height 28
checkbox input "true"
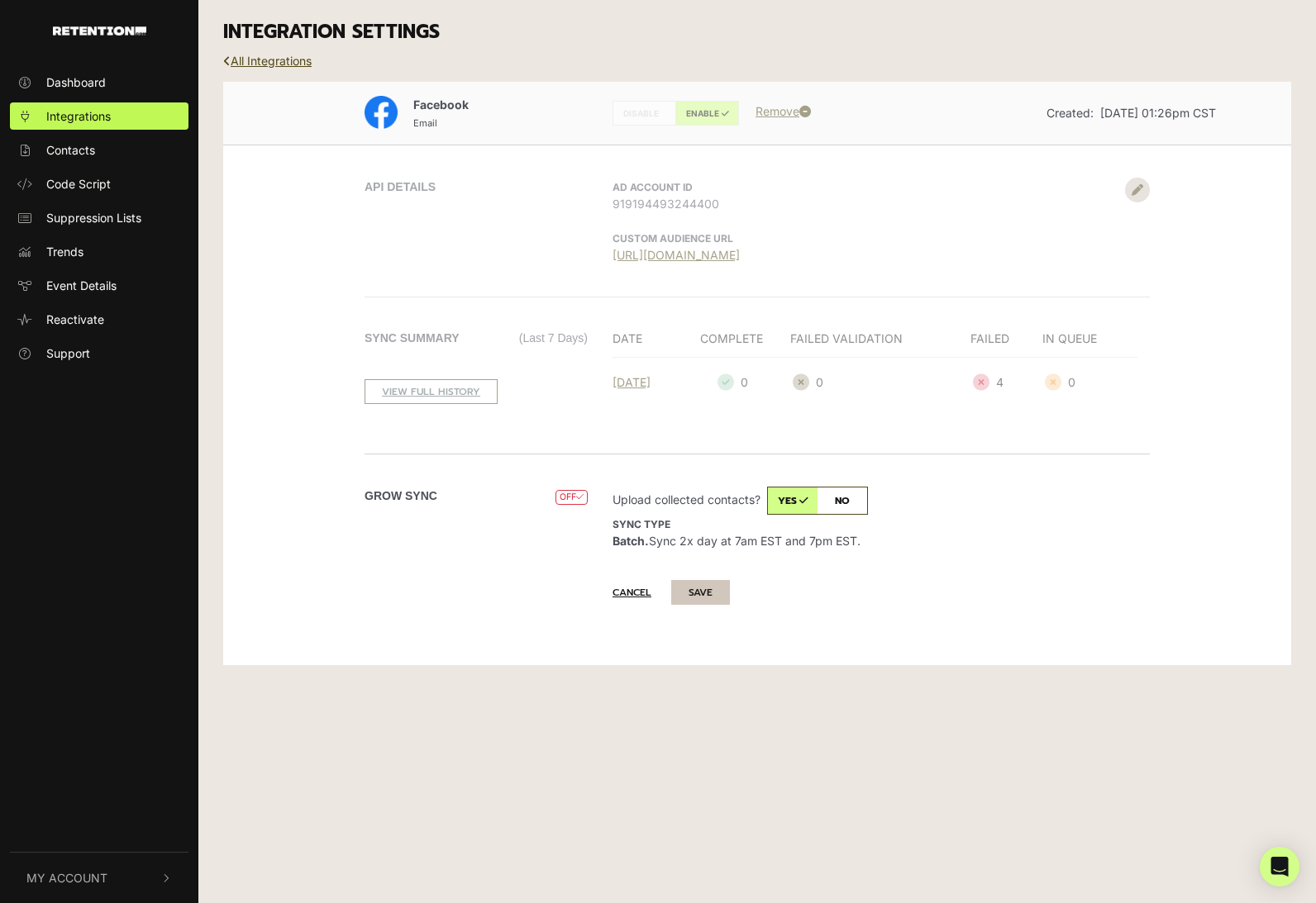
click at [706, 596] on button "SAVE" at bounding box center [700, 593] width 59 height 25
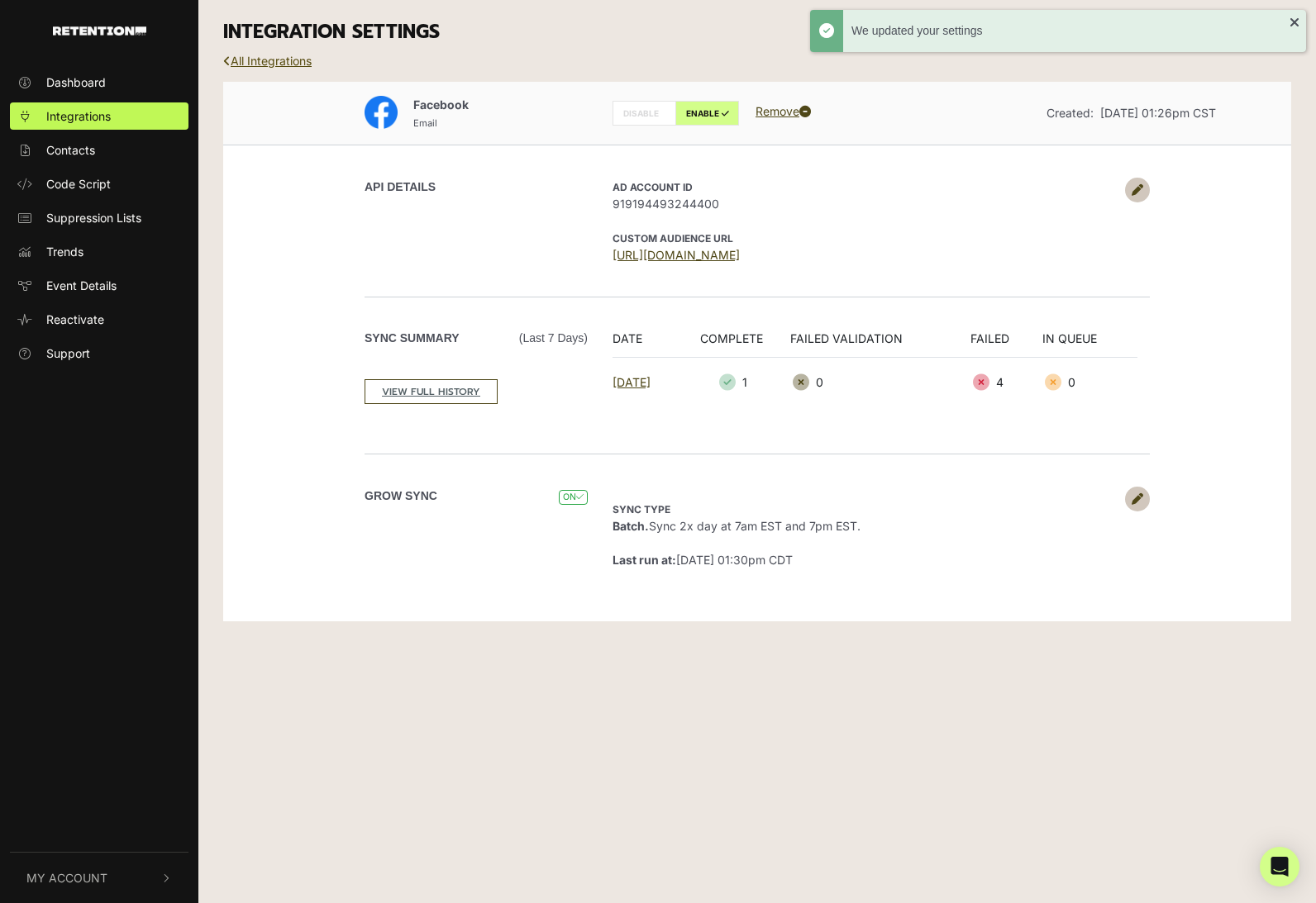
click at [278, 66] on link "All Integrations" at bounding box center [267, 61] width 88 height 15
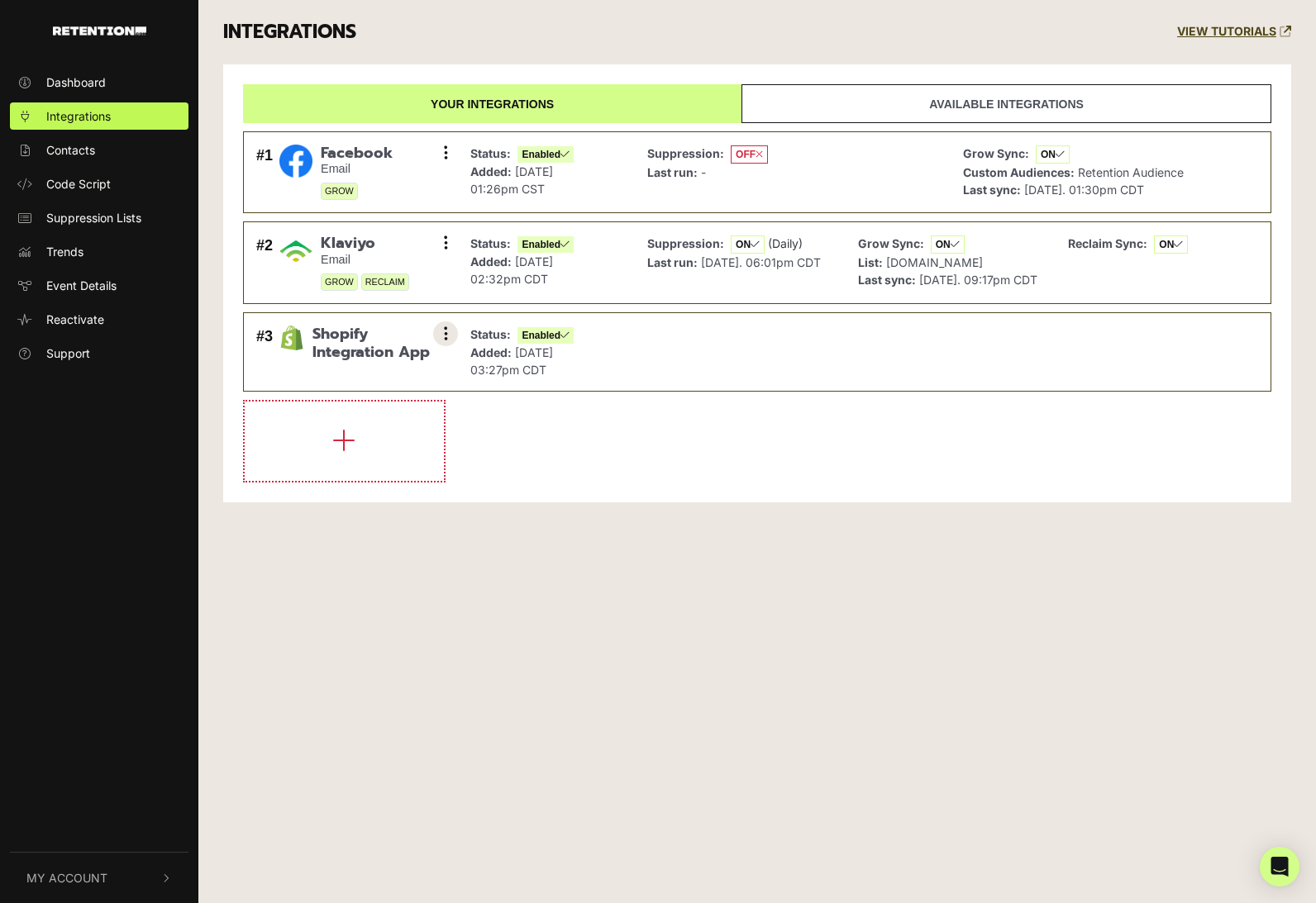
click at [454, 346] on button at bounding box center [446, 334] width 25 height 25
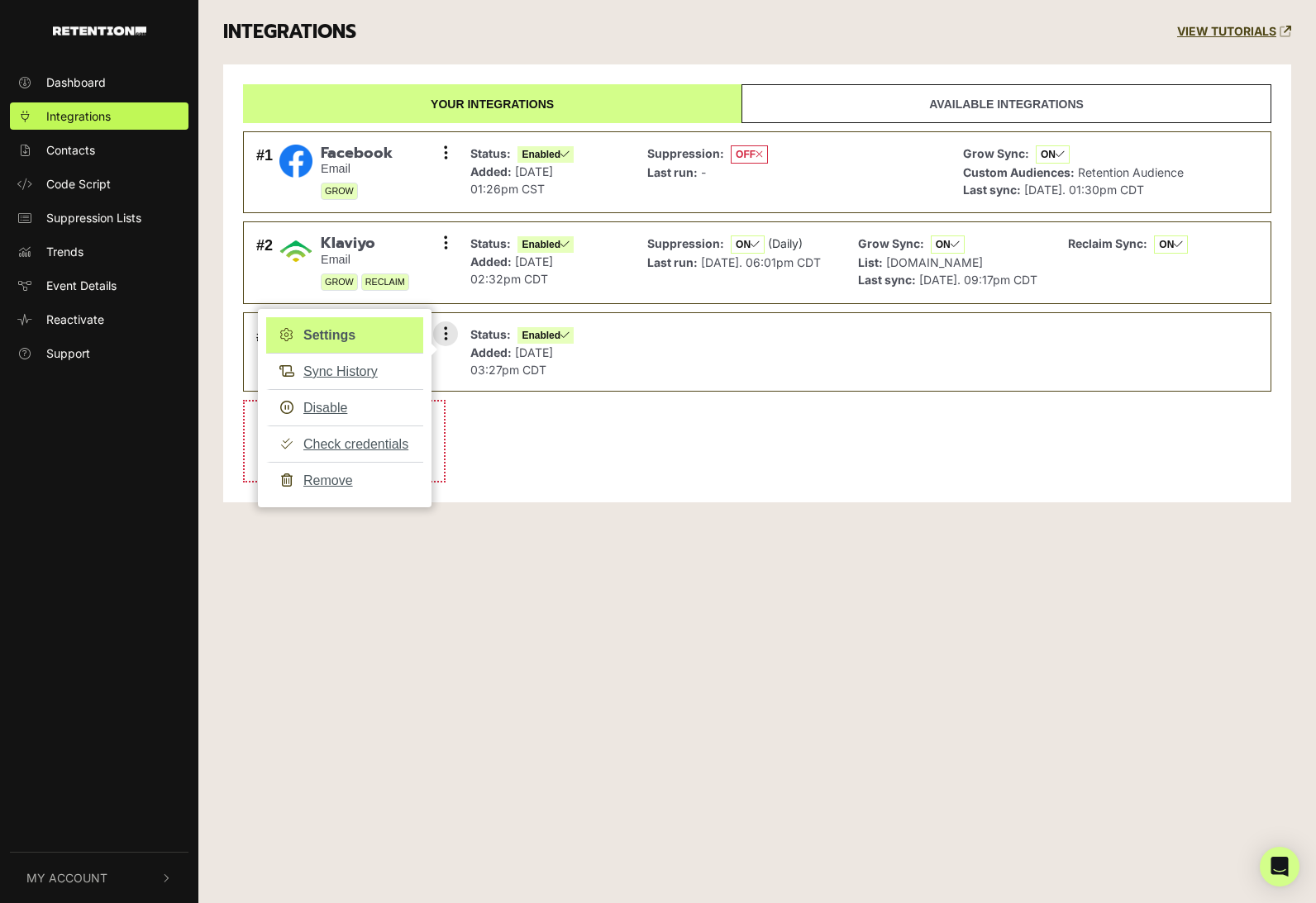
click at [353, 340] on link "Settings" at bounding box center [344, 335] width 157 height 37
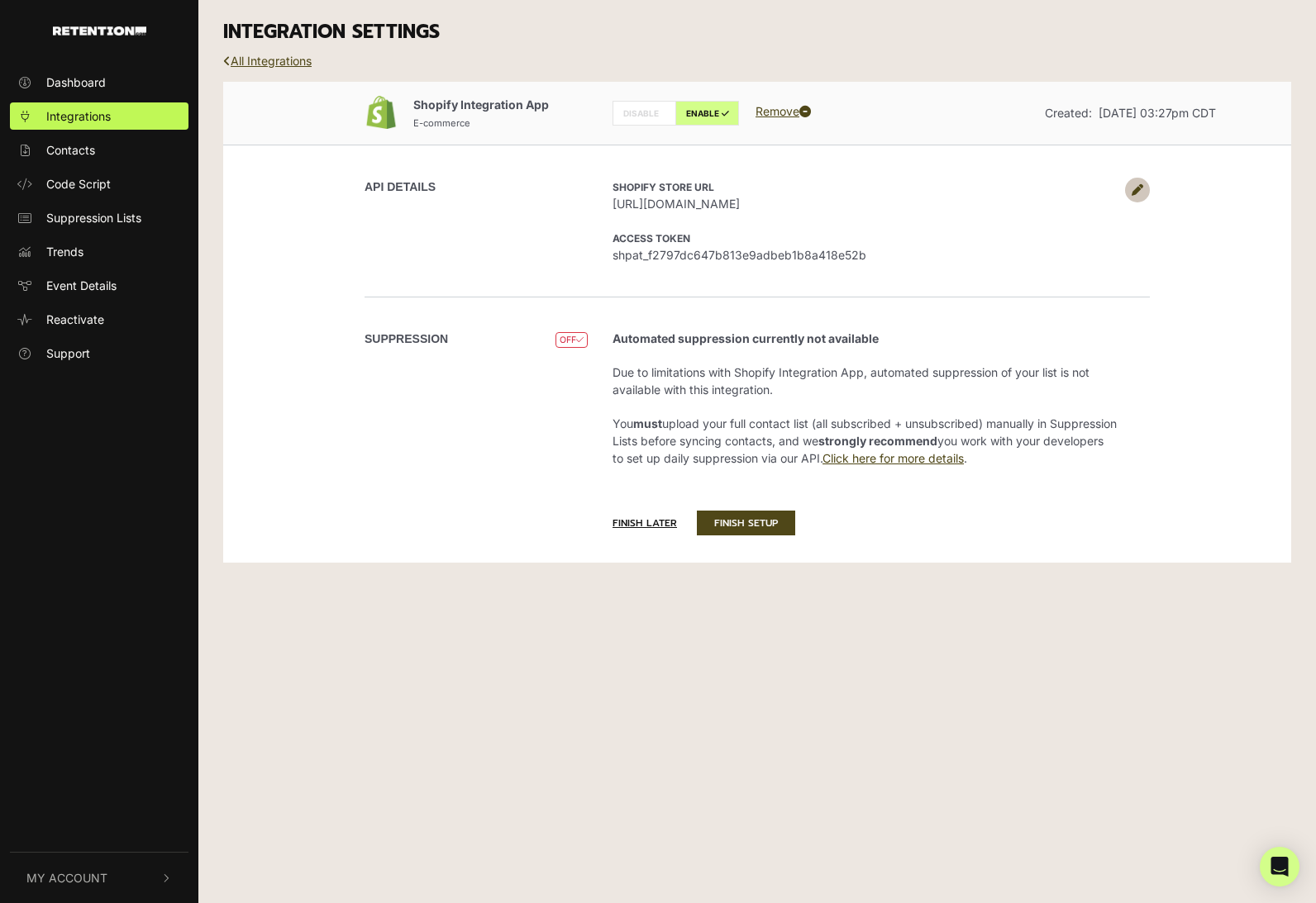
click at [1133, 192] on icon at bounding box center [1137, 190] width 12 height 12
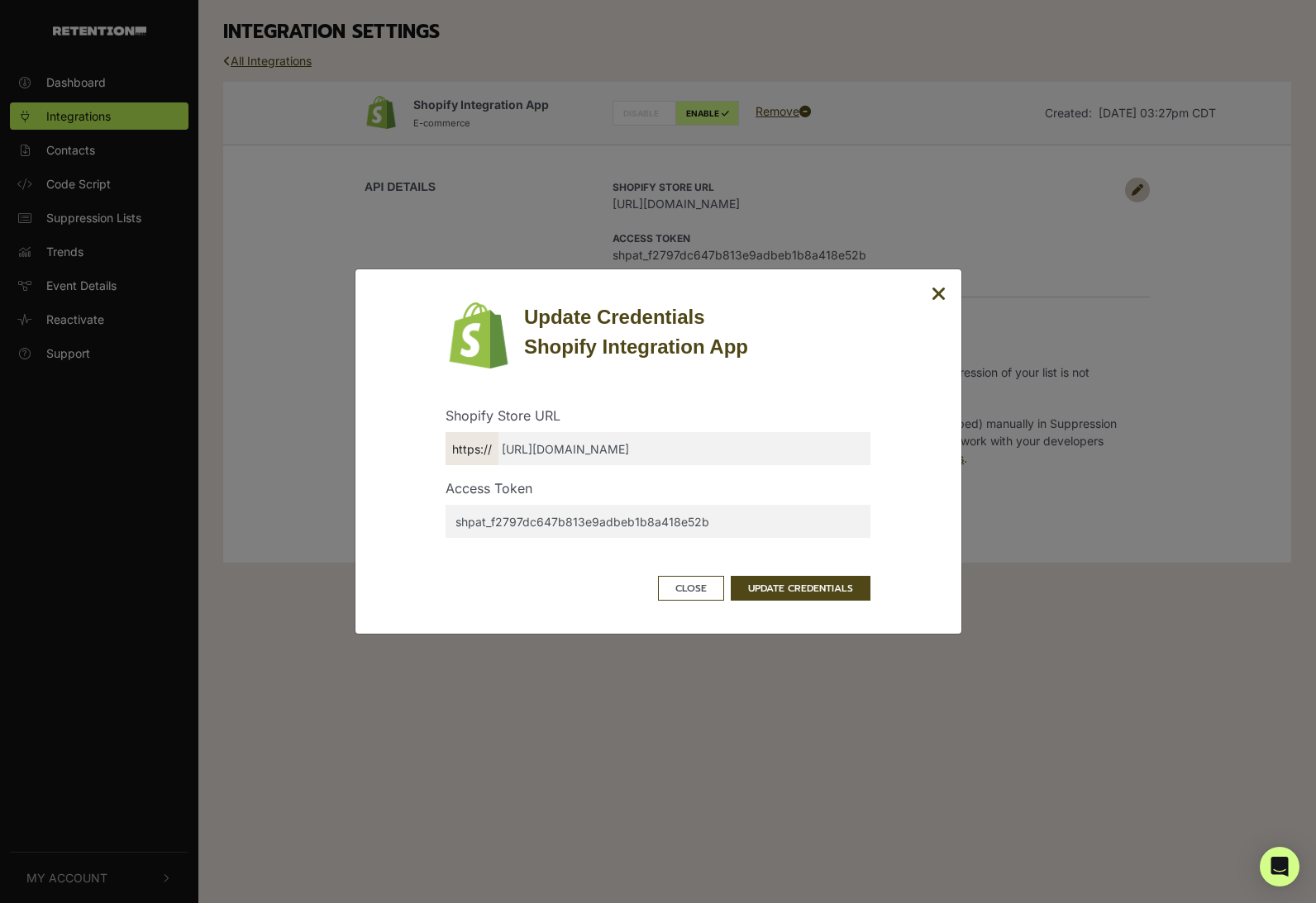
click at [1067, 185] on div "Update Credentials Shopify Integration App Shopify Store URL https:// https://s…" at bounding box center [658, 452] width 1316 height 903
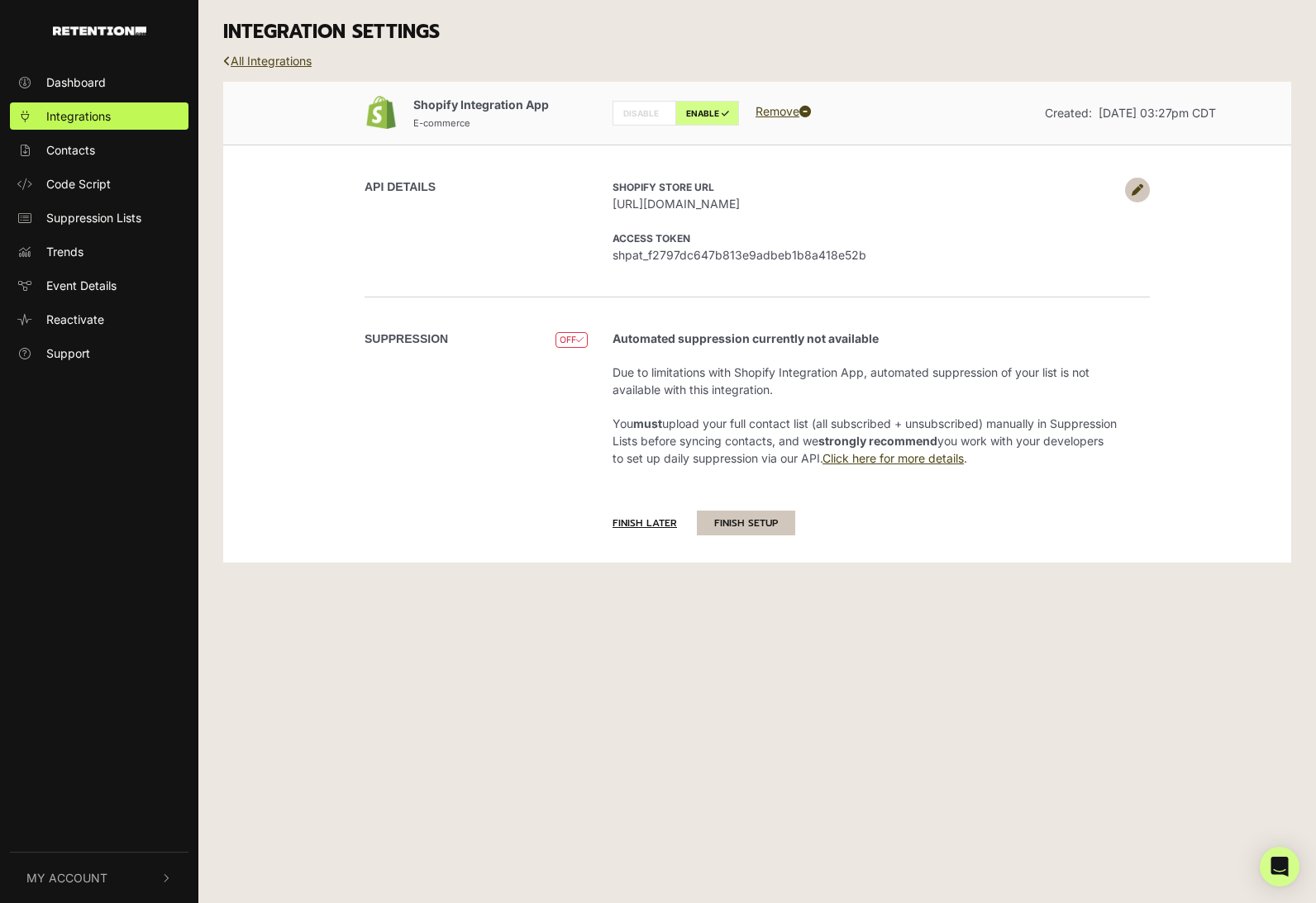
click at [746, 527] on button "FINISH SETUP" at bounding box center [746, 523] width 99 height 25
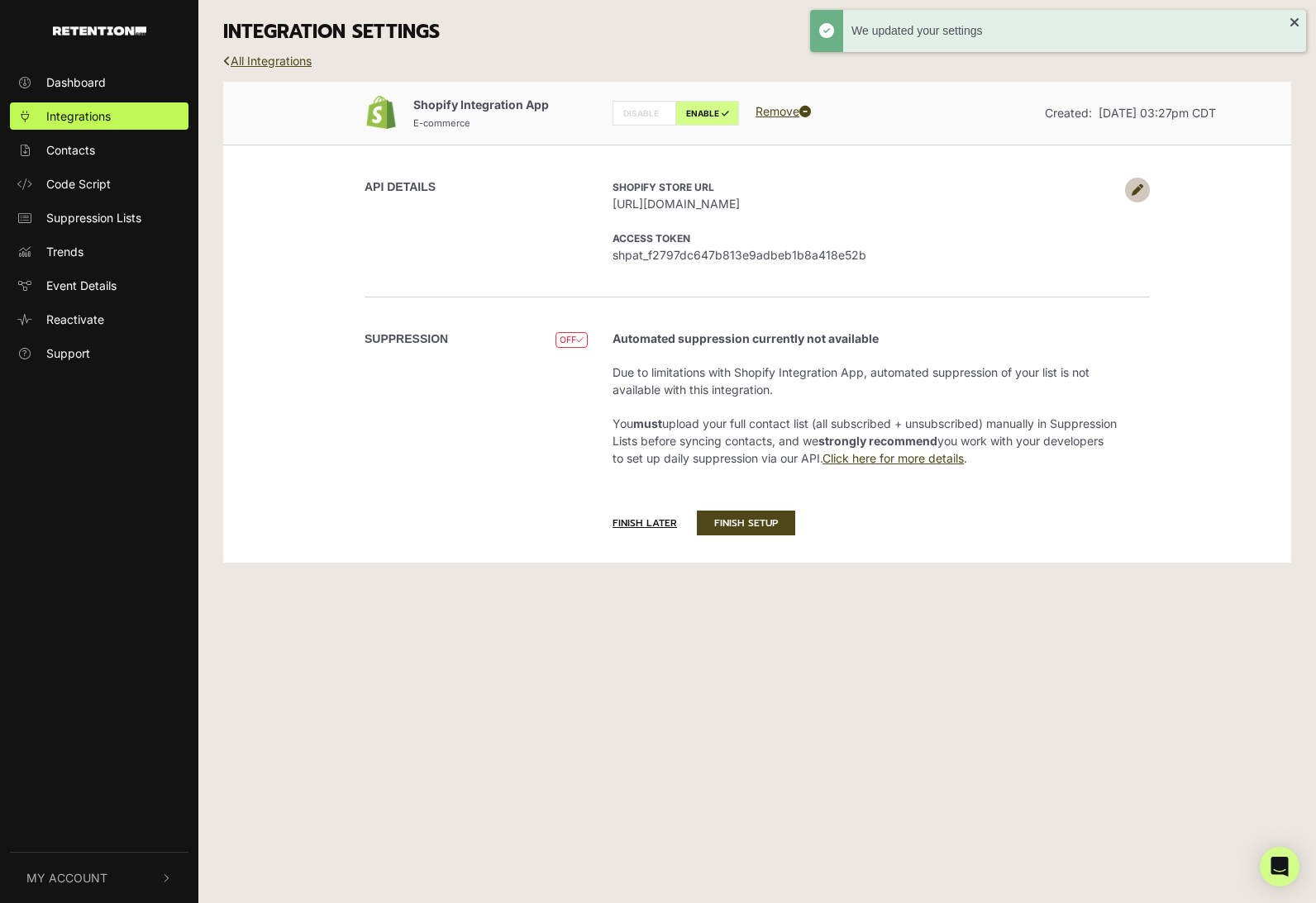
click at [1136, 179] on link at bounding box center [1137, 190] width 25 height 25
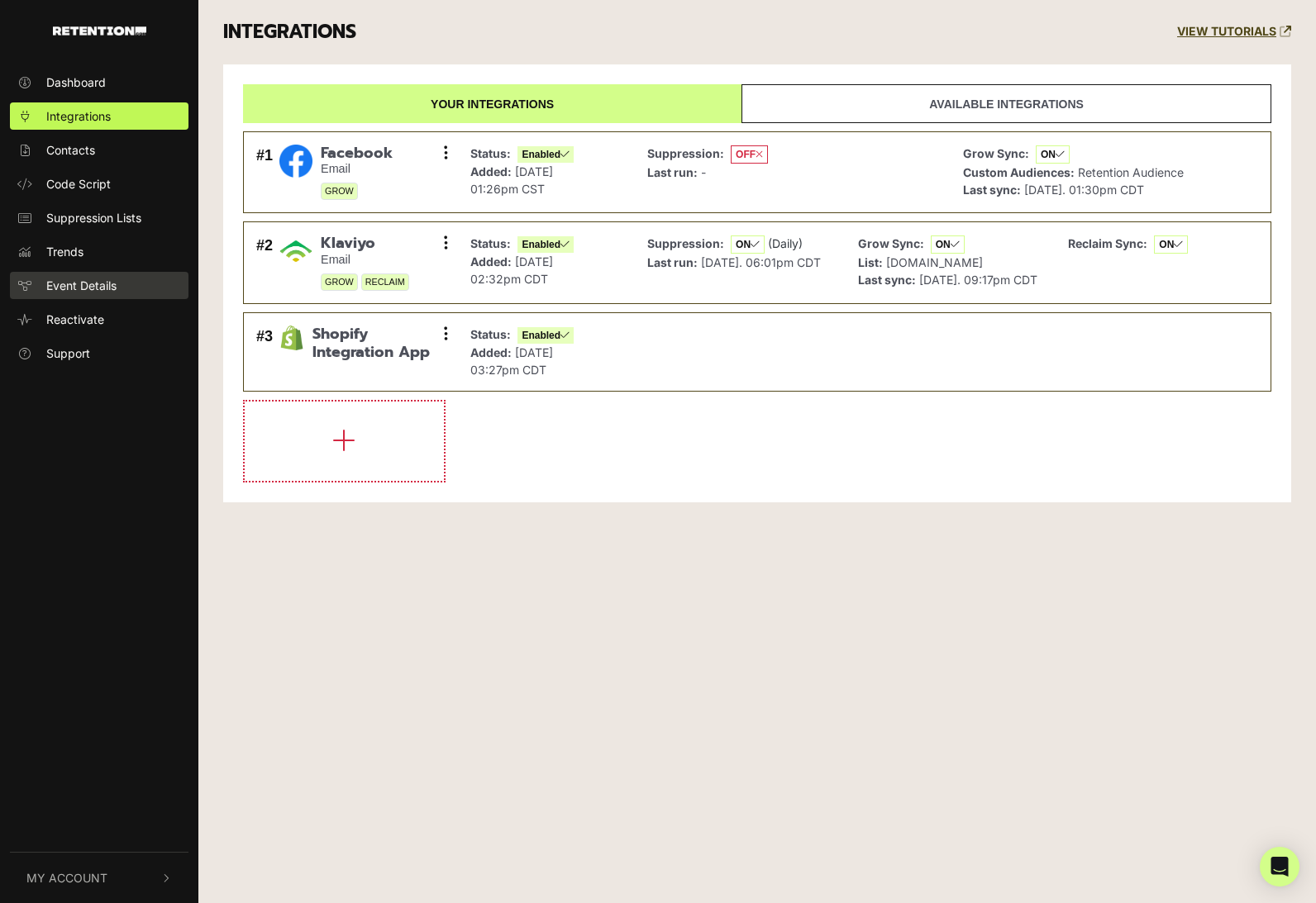
click at [100, 289] on span "Event Details" at bounding box center [81, 285] width 71 height 17
click at [102, 179] on span "Code Script" at bounding box center [78, 184] width 65 height 17
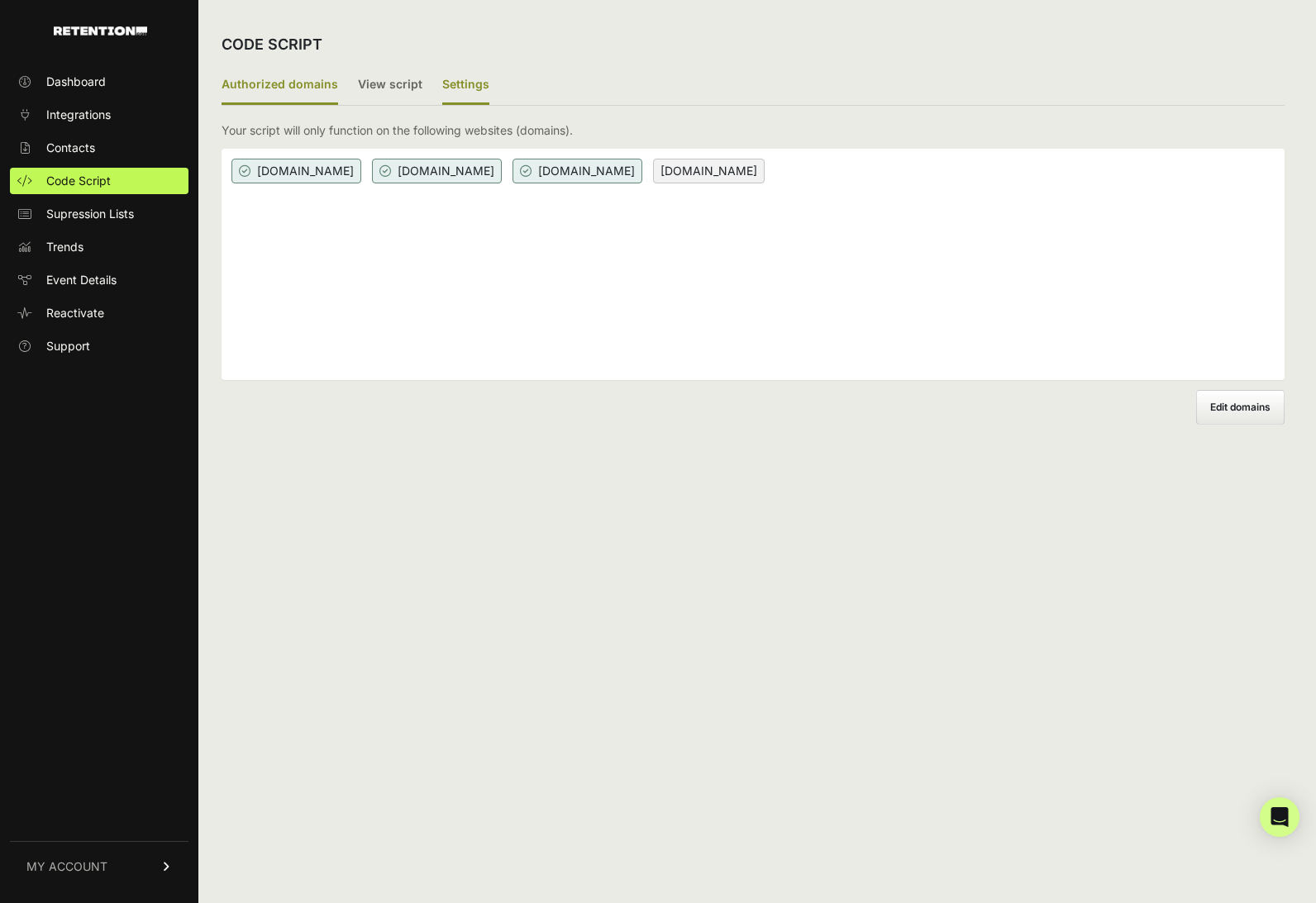
click at [442, 76] on label "Settings" at bounding box center [465, 85] width 47 height 39
click at [0, 0] on input "Settings" at bounding box center [0, 0] width 0 height 0
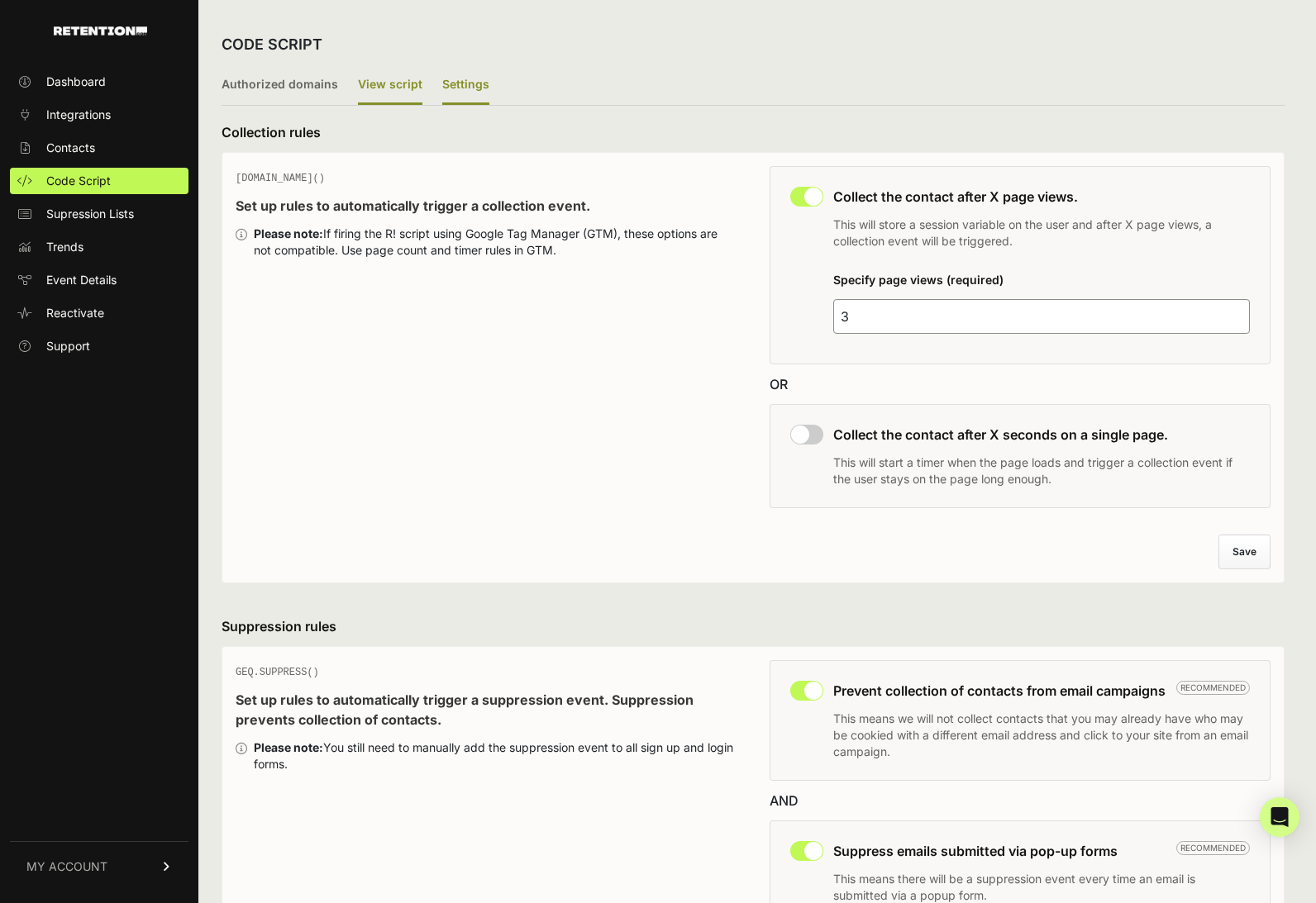
click at [375, 96] on label "View script" at bounding box center [390, 85] width 65 height 39
click at [0, 0] on input "View script" at bounding box center [0, 0] width 0 height 0
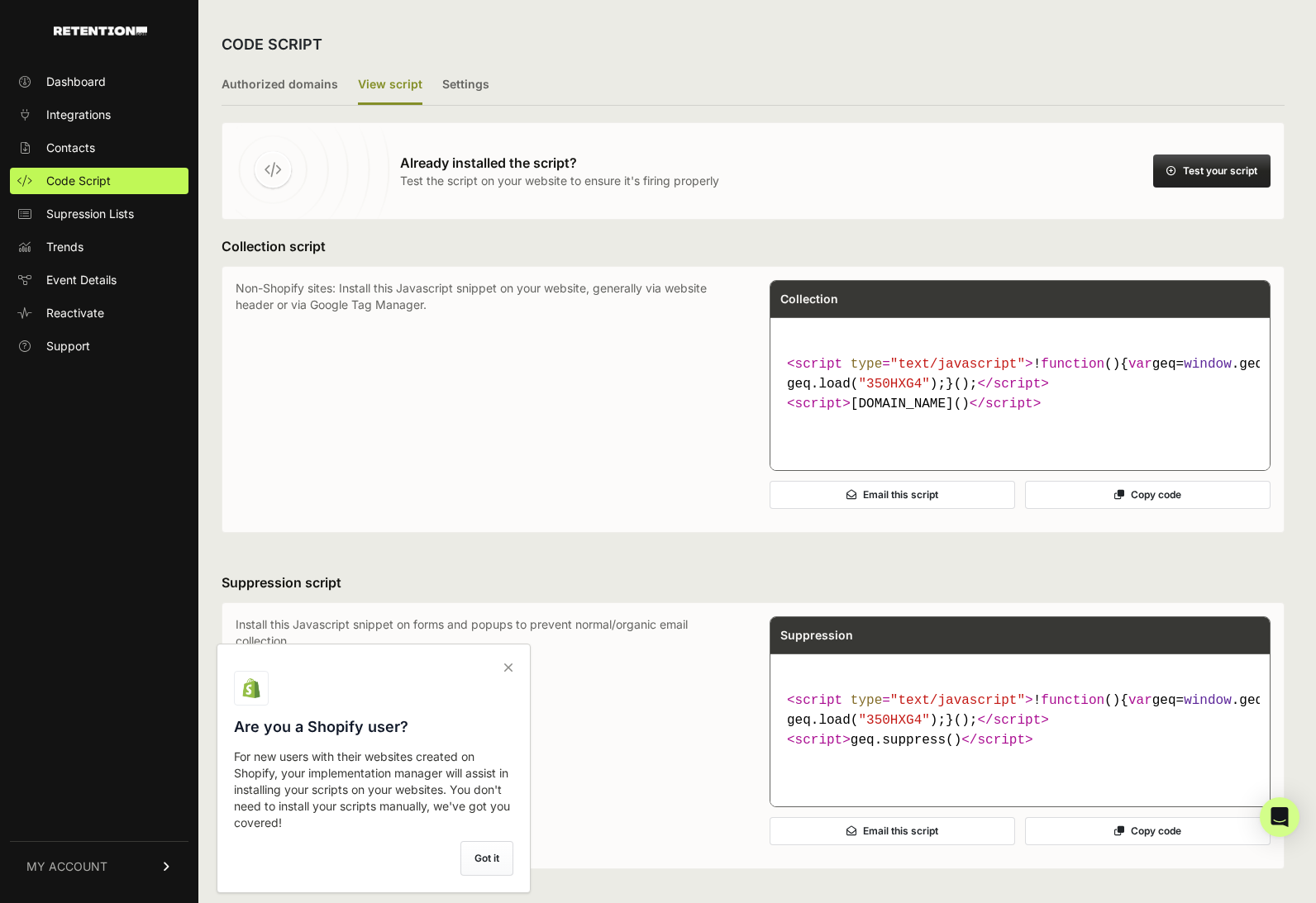
click at [1184, 183] on button "Test your script" at bounding box center [1211, 171] width 117 height 33
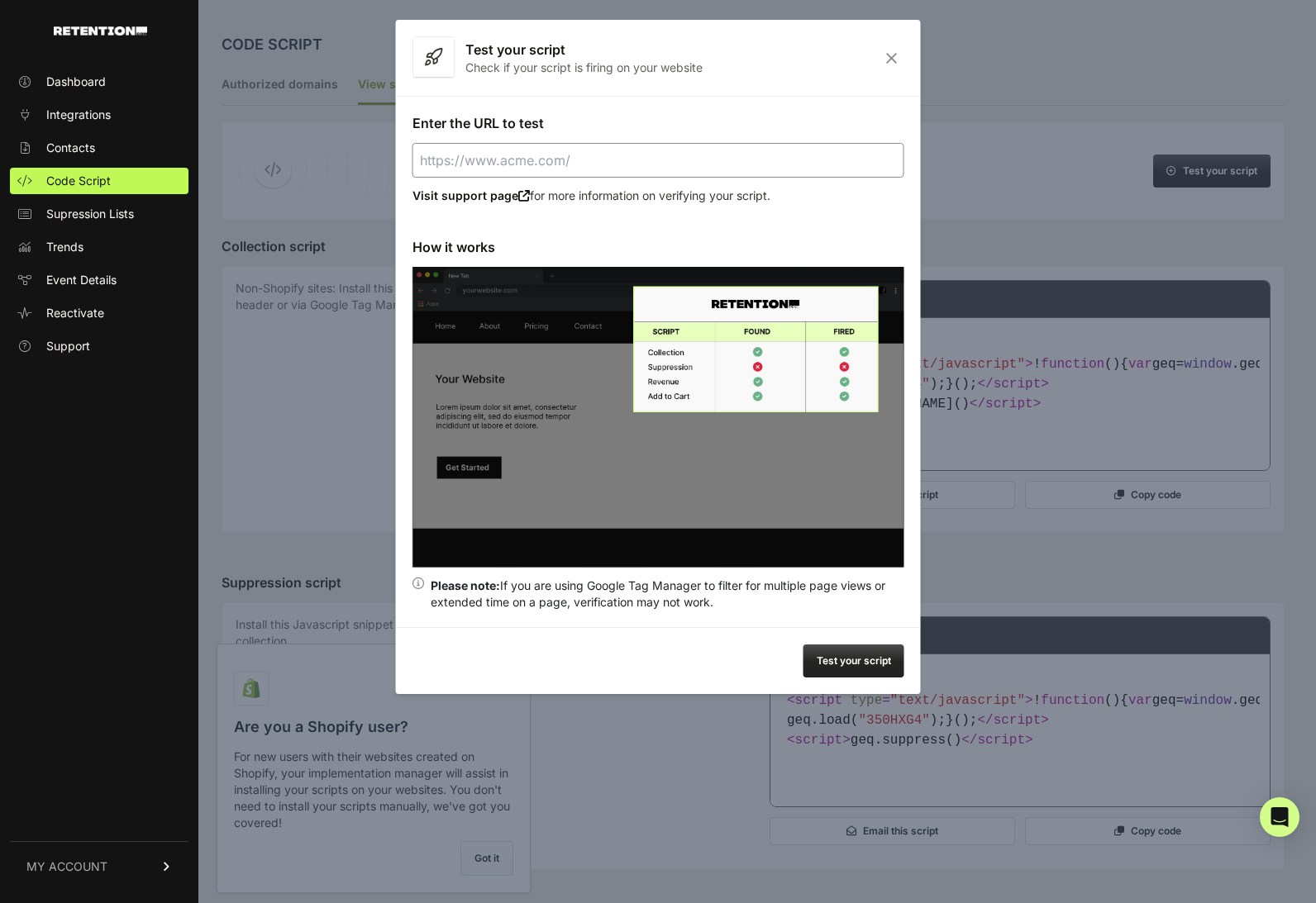
click at [695, 161] on input "Enter the URL to test" at bounding box center [658, 160] width 491 height 35
type input "[URL][DOMAIN_NAME]"
click at [866, 663] on button "Test your script" at bounding box center [854, 661] width 101 height 33
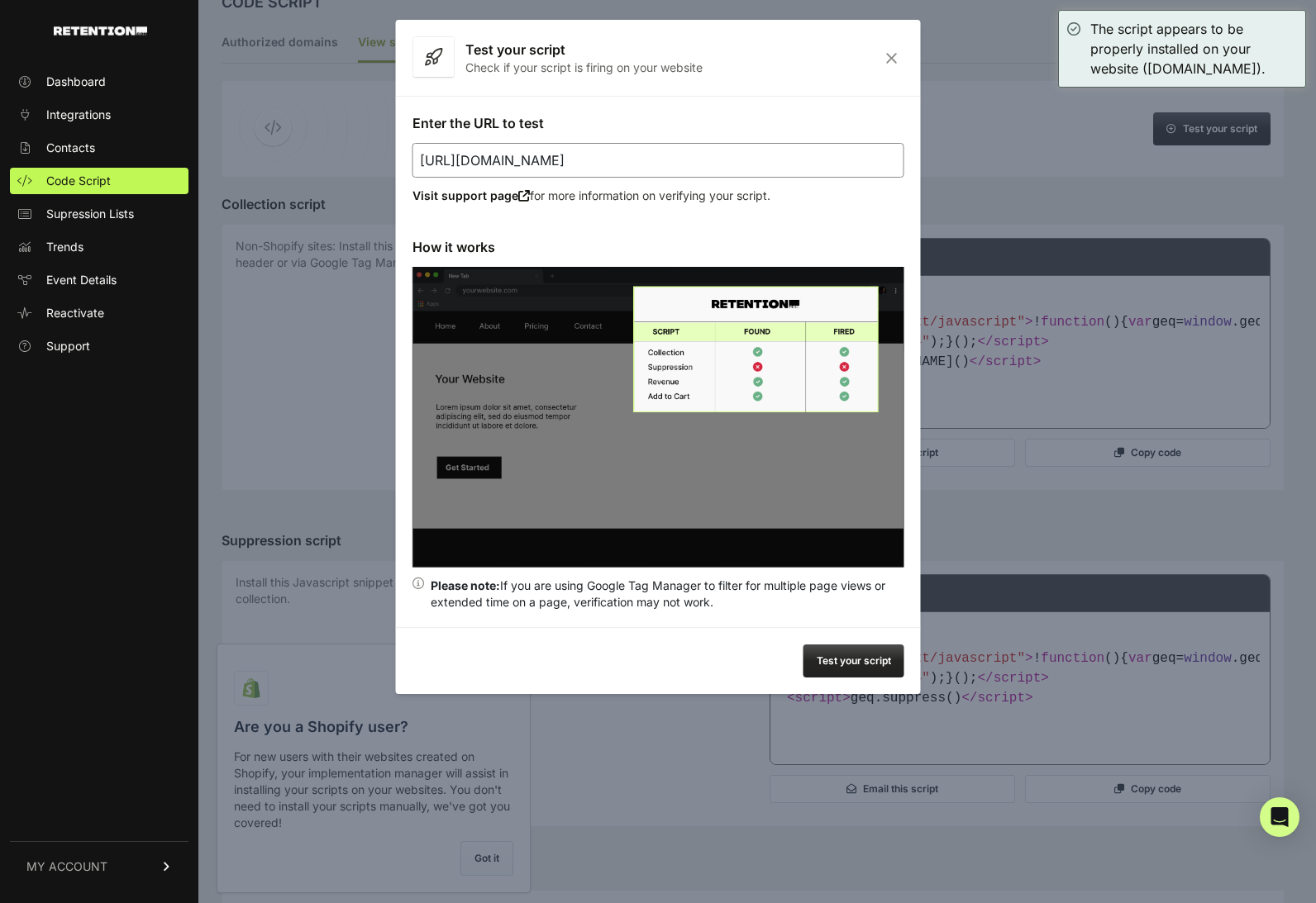
scroll to position [32, 0]
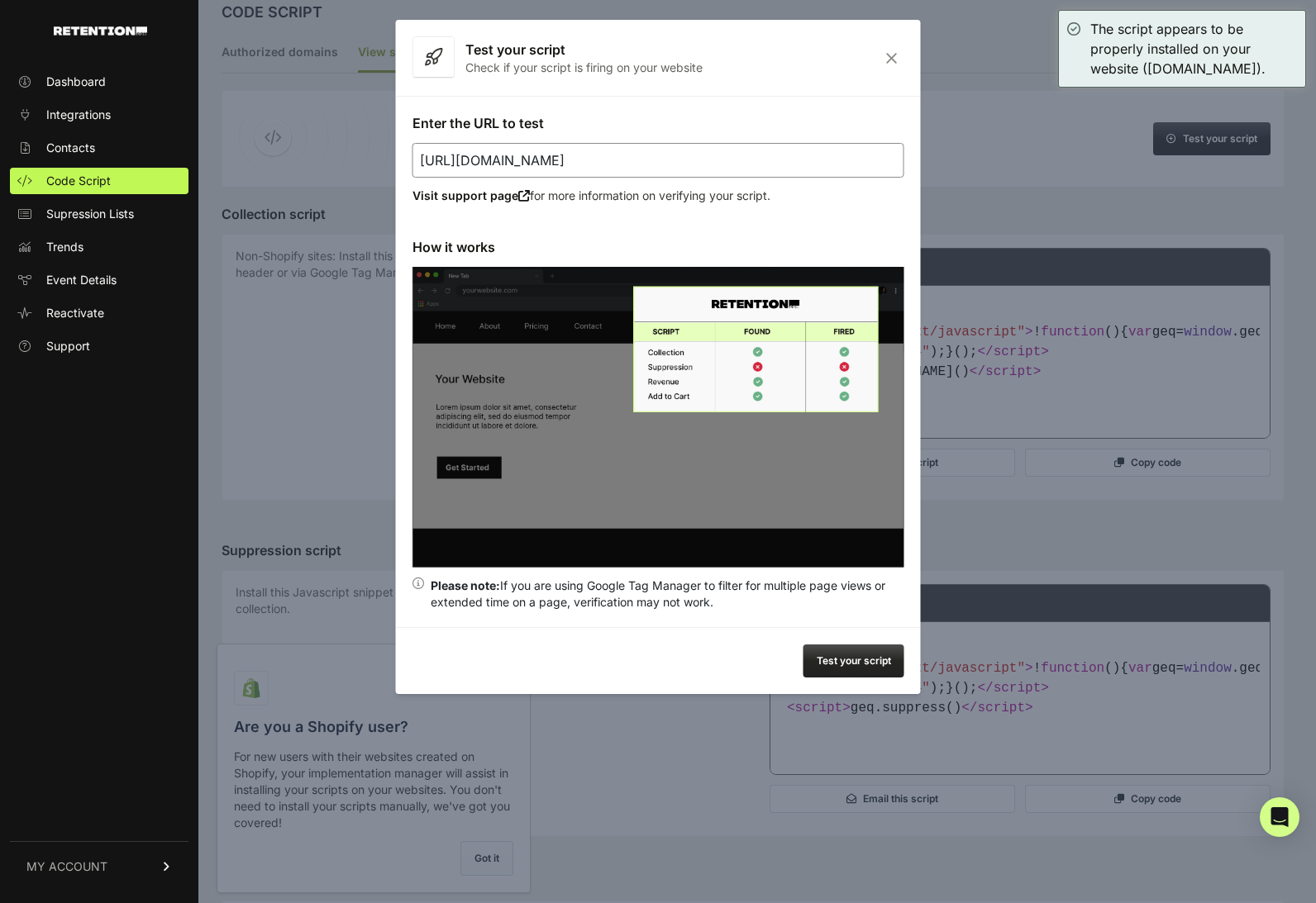
click at [959, 288] on div at bounding box center [658, 452] width 1316 height 903
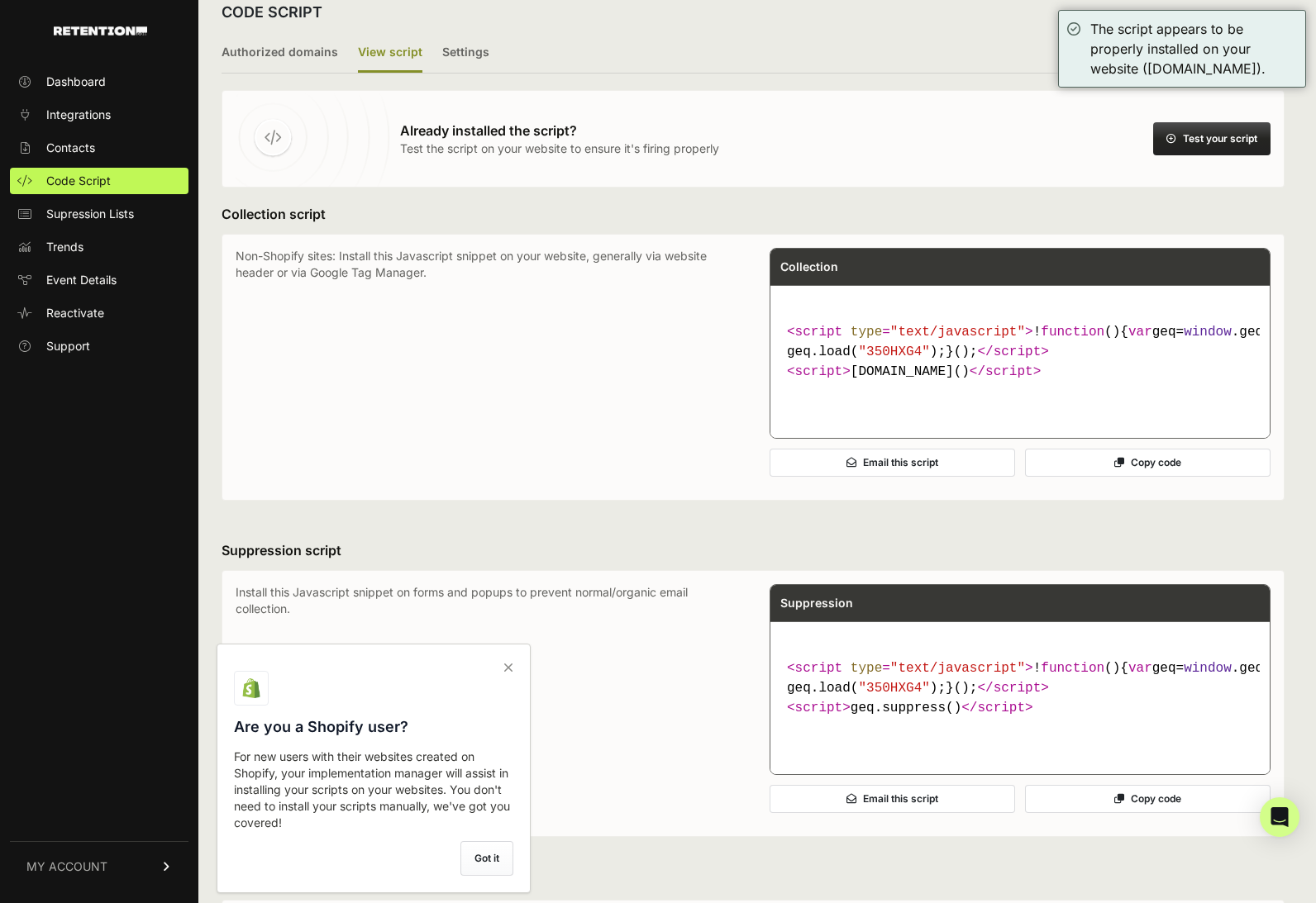
scroll to position [0, 0]
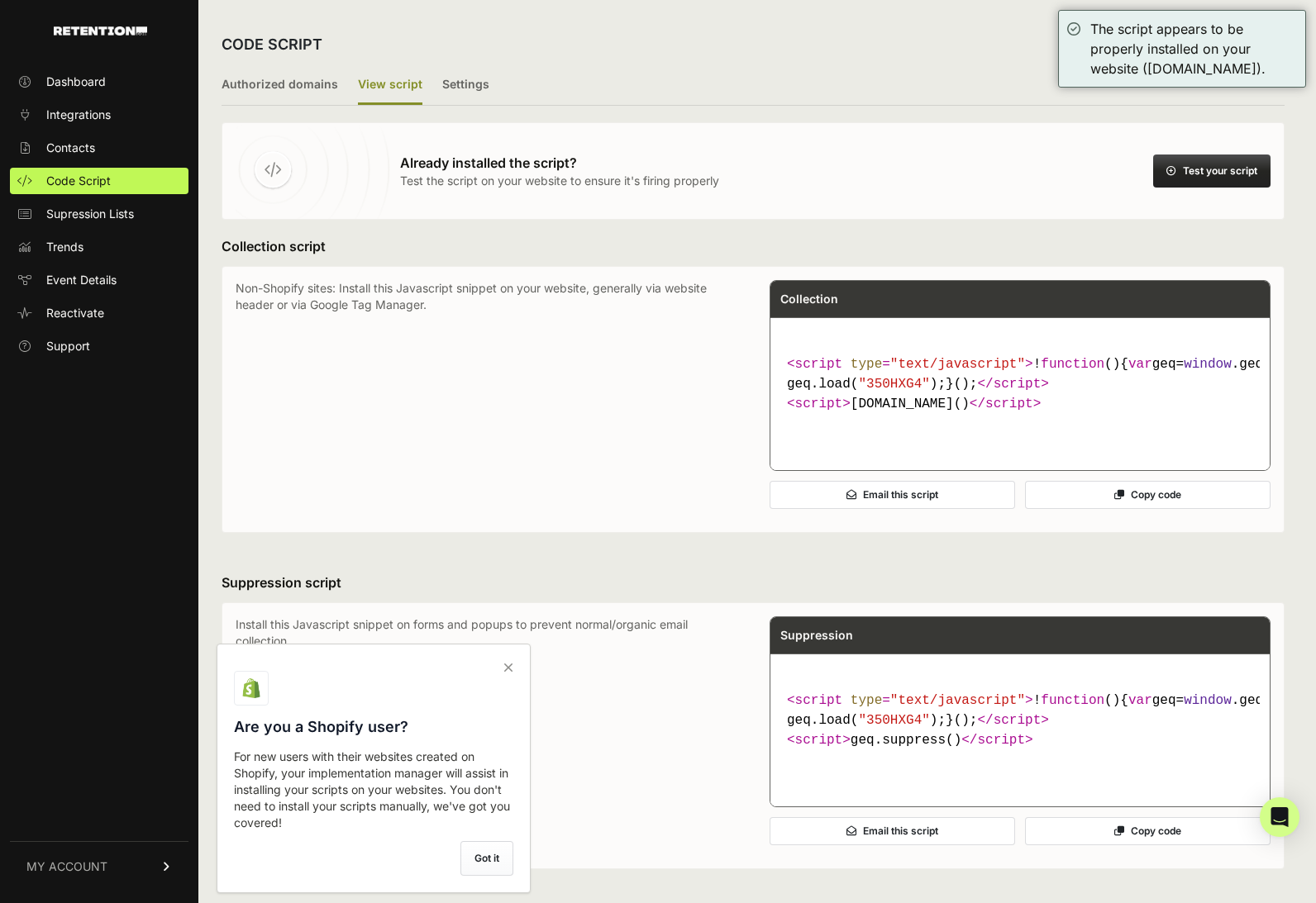
click at [265, 161] on circle at bounding box center [273, 169] width 37 height 37
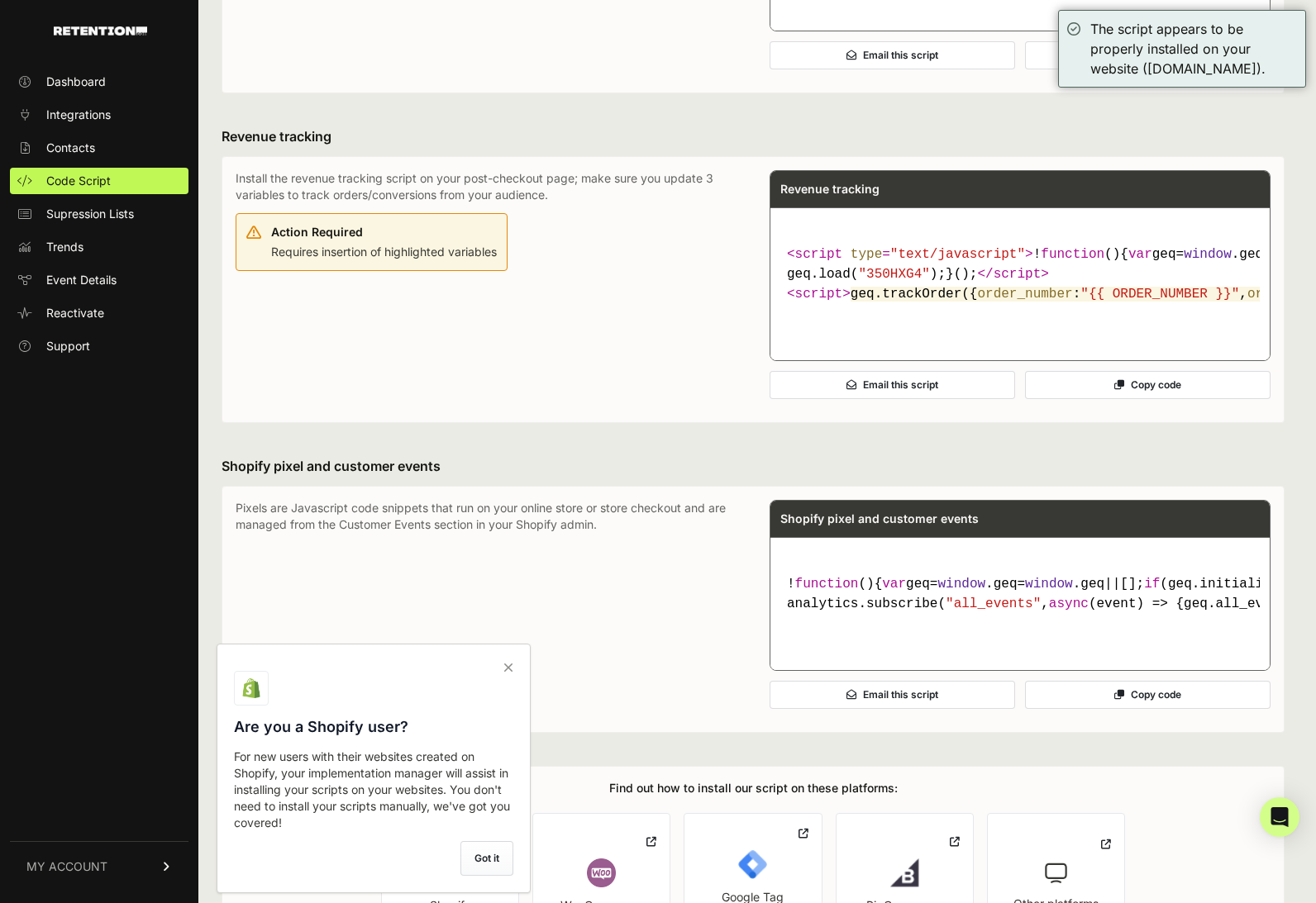
scroll to position [780, 0]
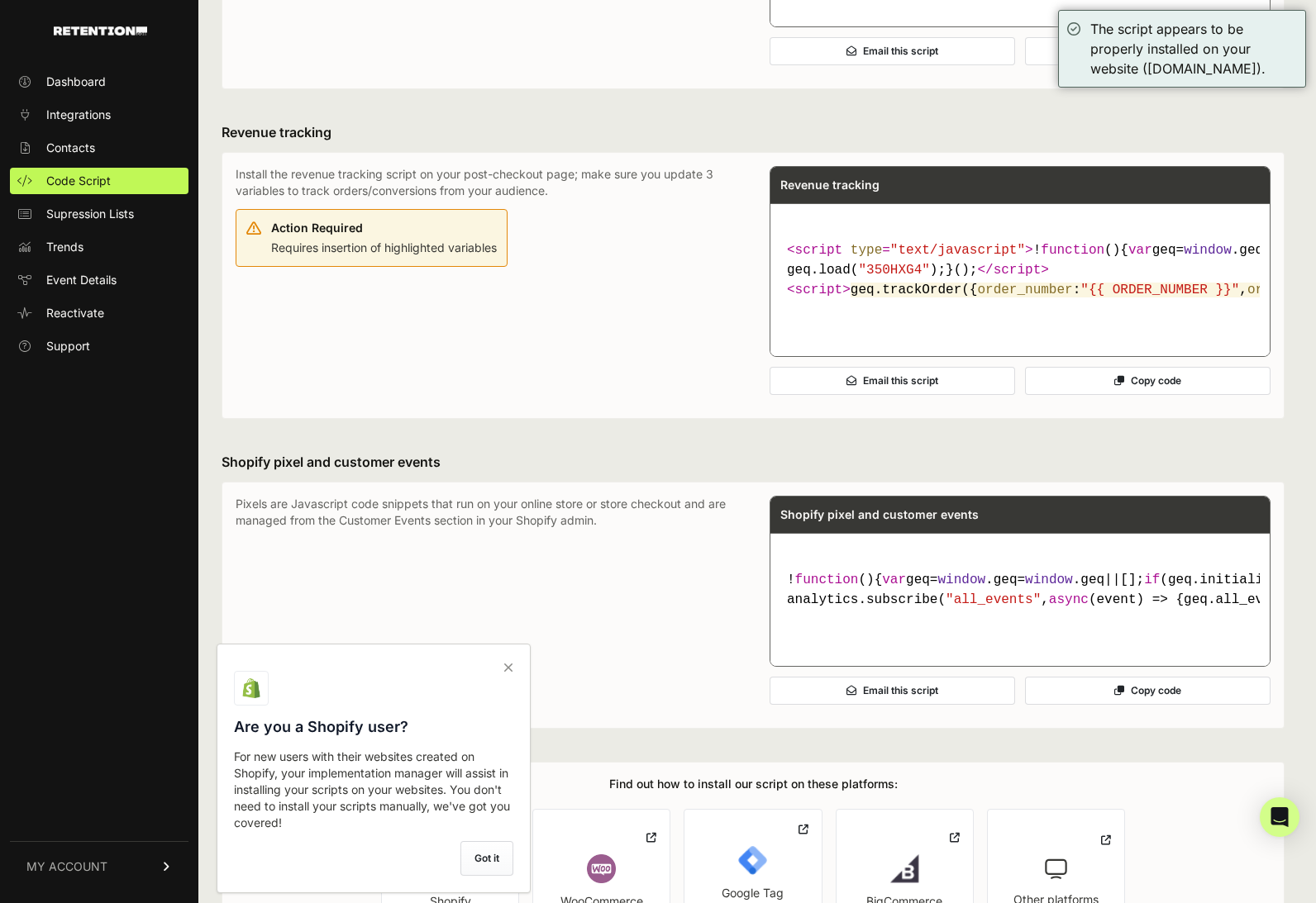
click at [341, 256] on div "Action Required Requires insertion of highlighted variables" at bounding box center [383, 236] width 225 height 40
click at [505, 662] on icon at bounding box center [509, 667] width 23 height 26
click at [0, 0] on input "checkbox" at bounding box center [0, 0] width 0 height 0
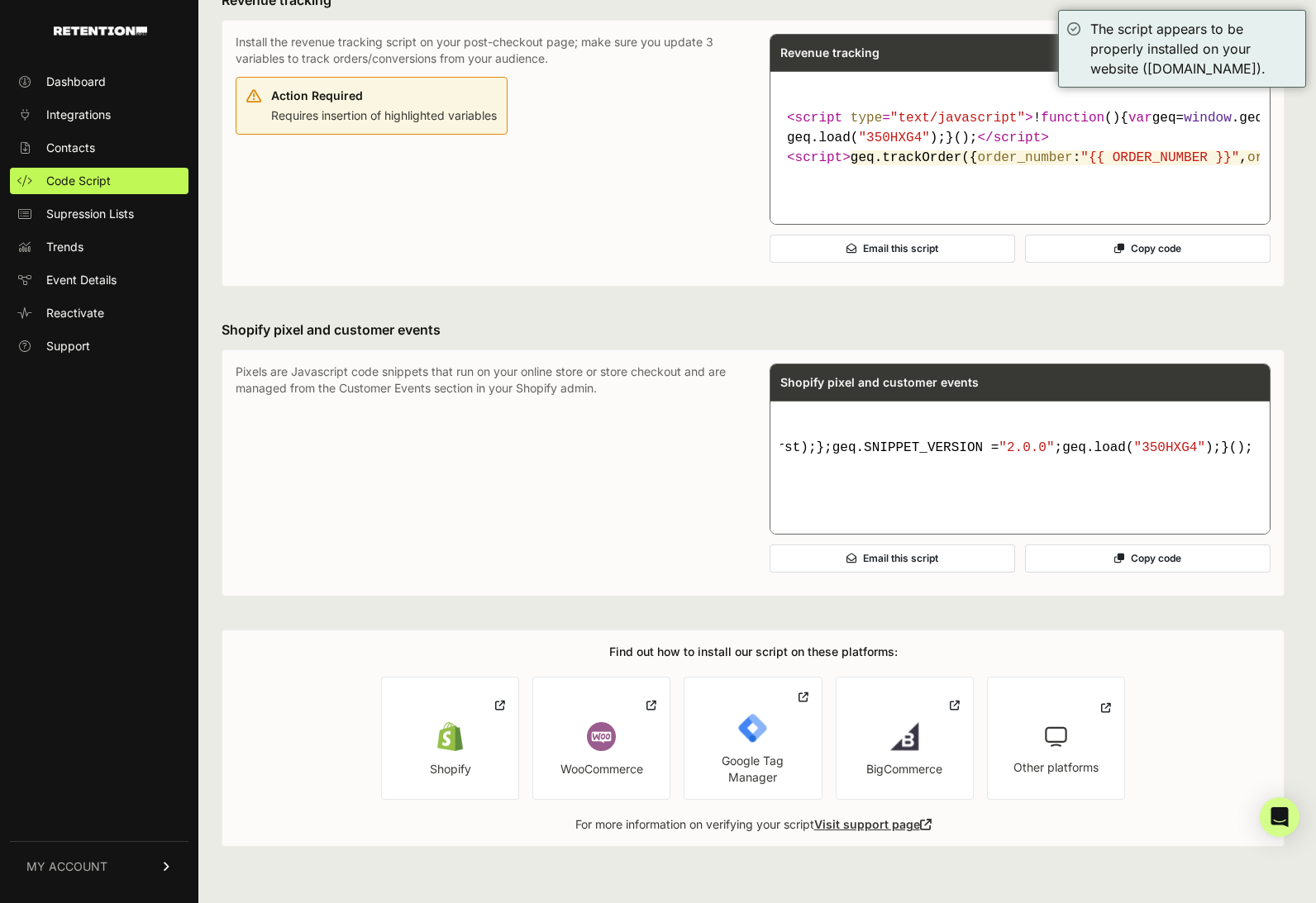
scroll to position [0, 8119]
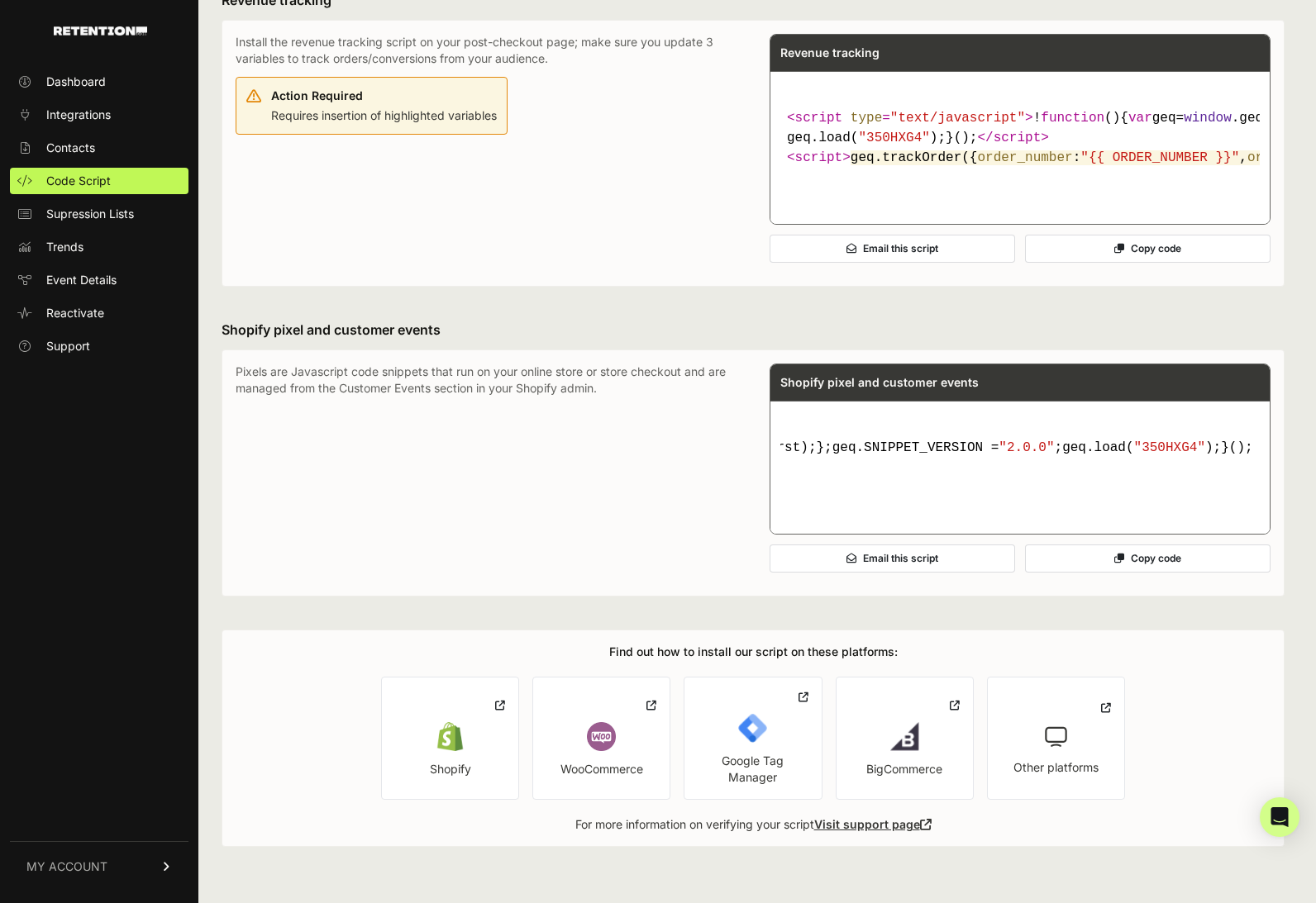
click at [1089, 572] on button "Copy code" at bounding box center [1148, 558] width 246 height 28
click at [757, 331] on div "Already installed the script? Test the script on your website to ensure it's fi…" at bounding box center [752, 28] width 1063 height 1637
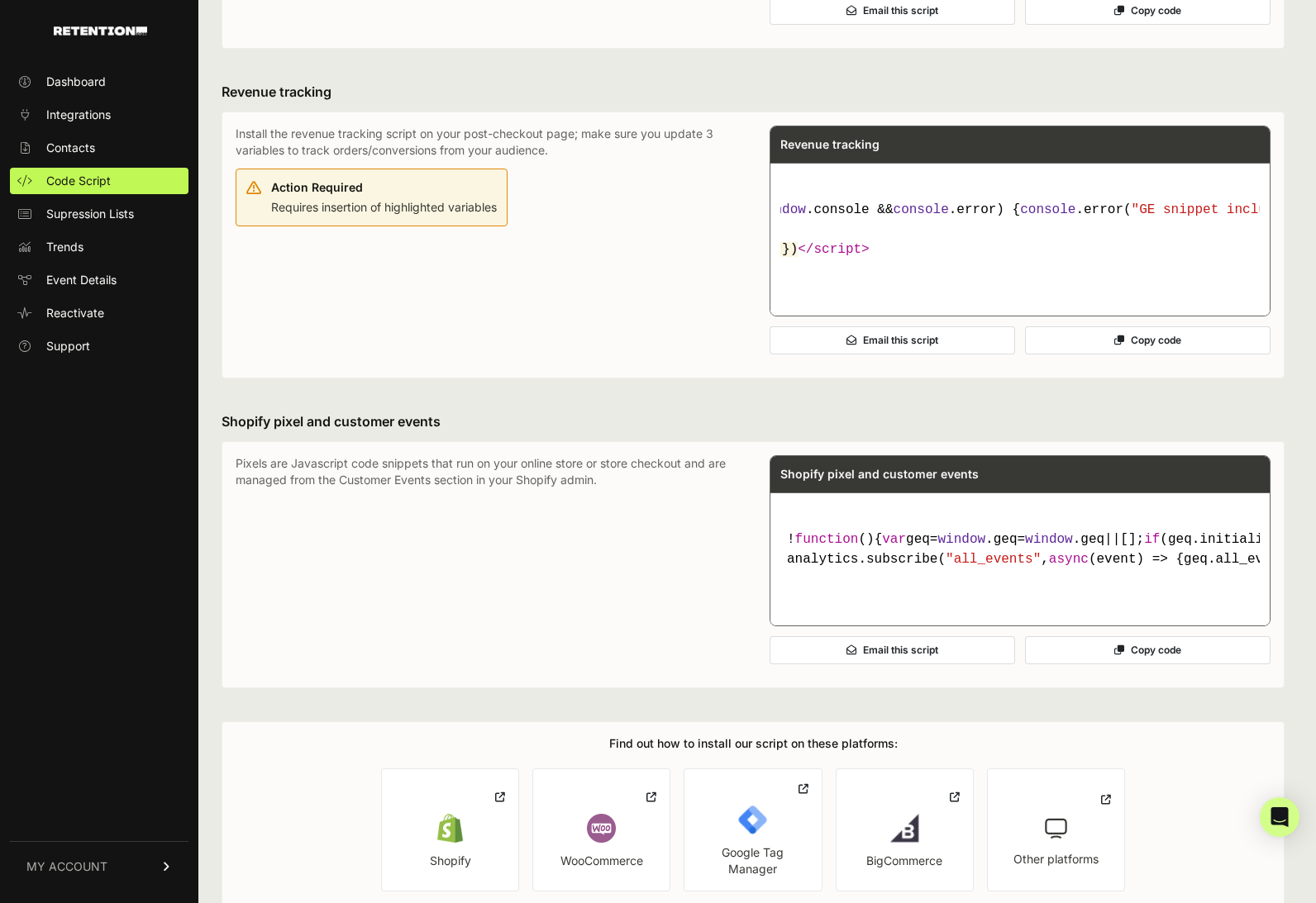
scroll to position [0, 0]
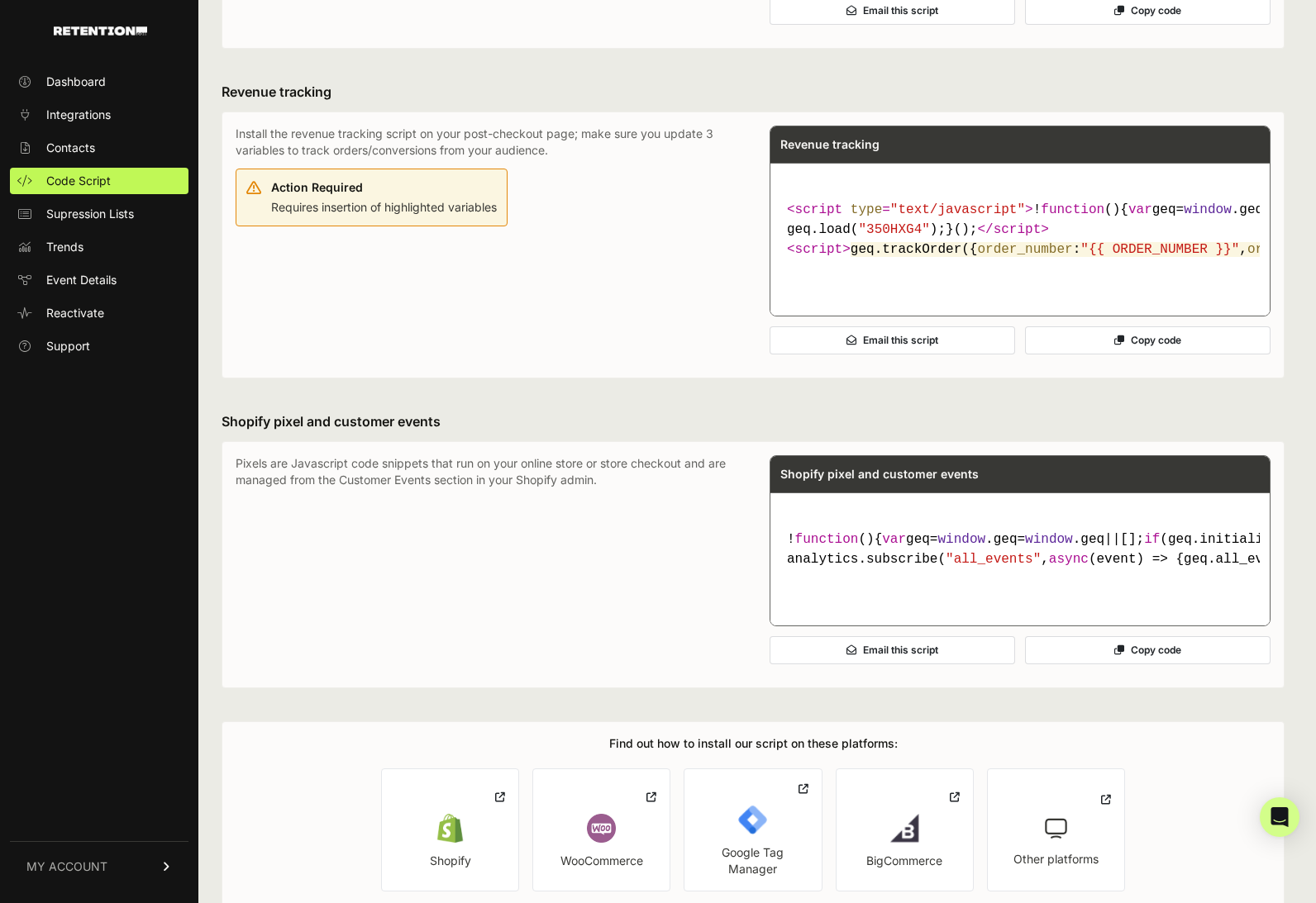
click at [383, 216] on div "Action Required Requires insertion of highlighted variables" at bounding box center [383, 195] width 225 height 40
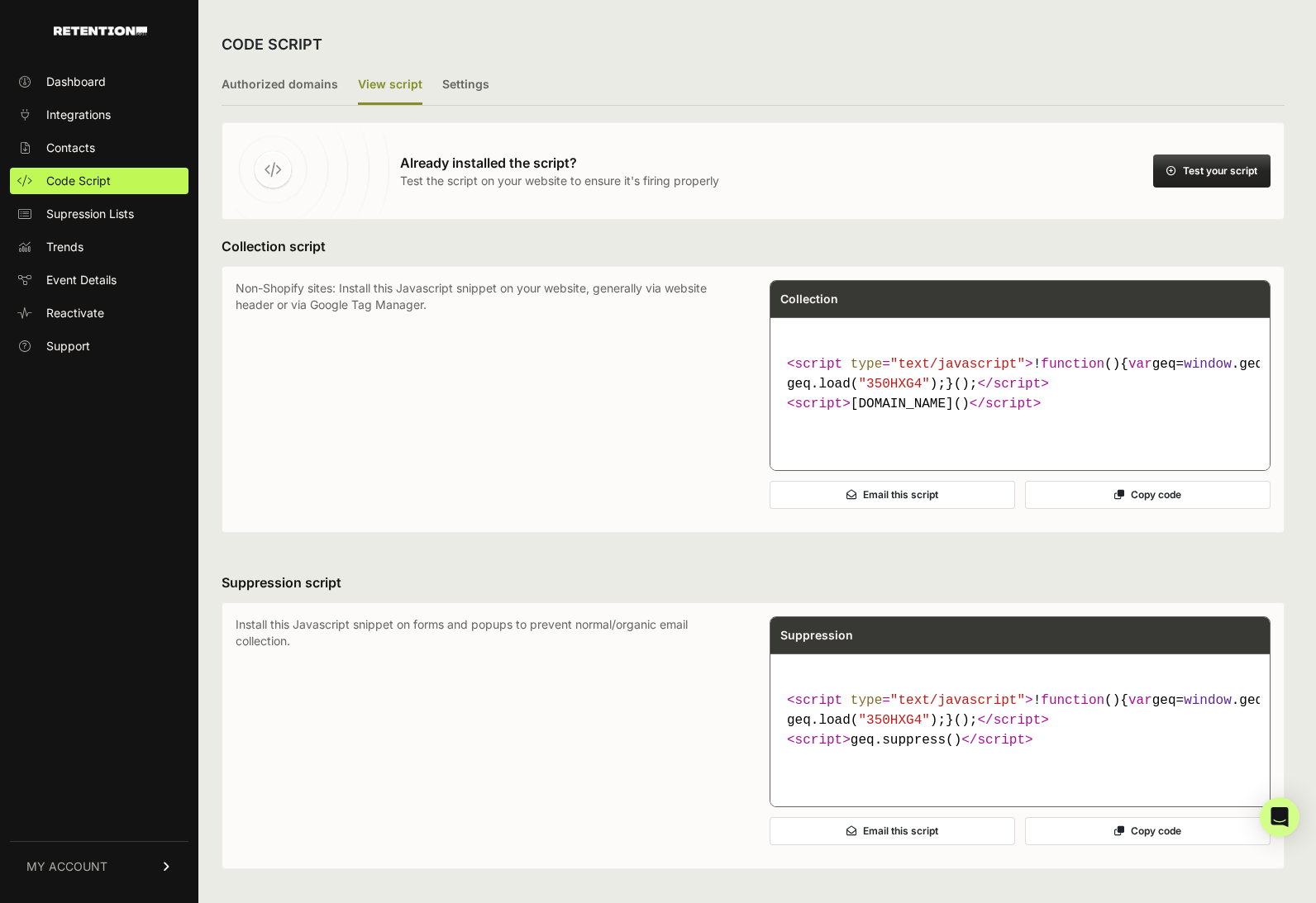
click at [435, 73] on ul "Authorized domains View script Settings" at bounding box center [752, 85] width 1063 height 40
click at [453, 88] on label "Settings" at bounding box center [465, 85] width 47 height 39
click at [0, 0] on input "Settings" at bounding box center [0, 0] width 0 height 0
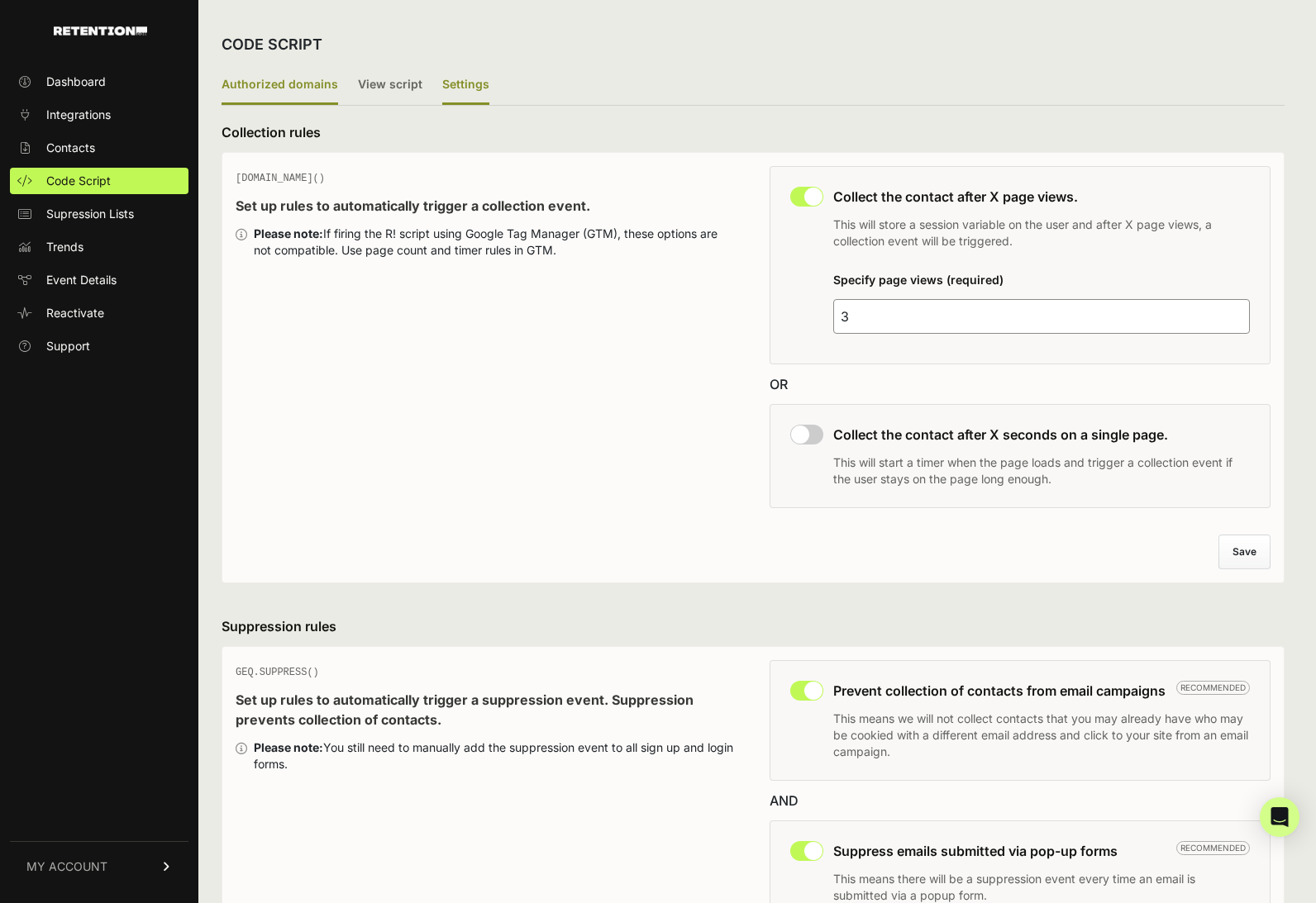
click at [278, 85] on label "Authorized domains" at bounding box center [279, 85] width 116 height 39
click at [0, 0] on input "Authorized domains" at bounding box center [0, 0] width 0 height 0
